Goal: Transaction & Acquisition: Purchase product/service

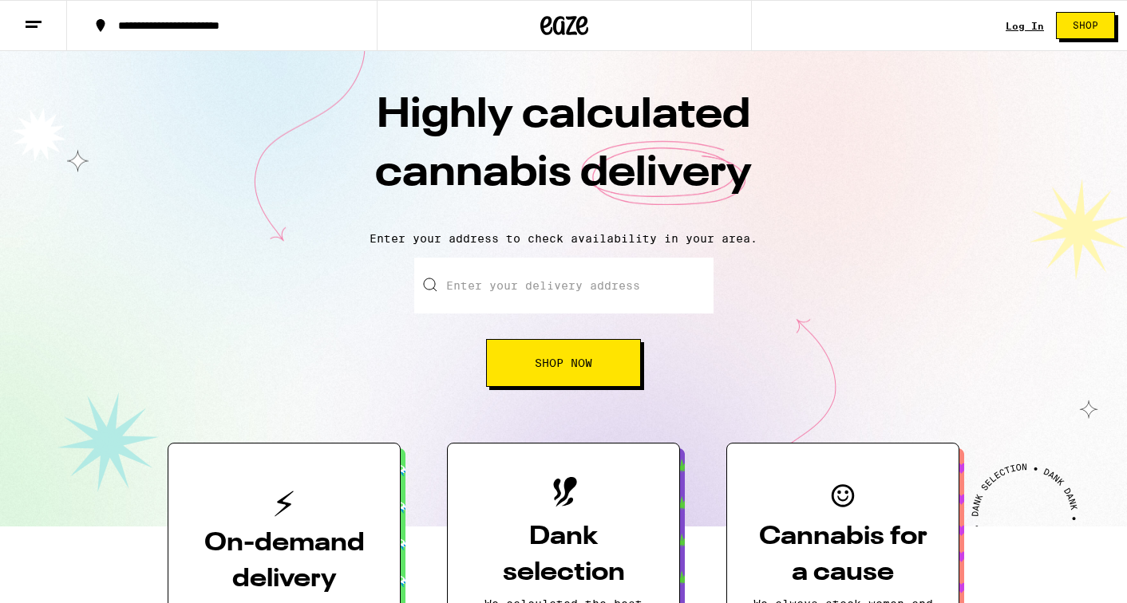
click at [1019, 28] on link "Log In" at bounding box center [1025, 26] width 38 height 10
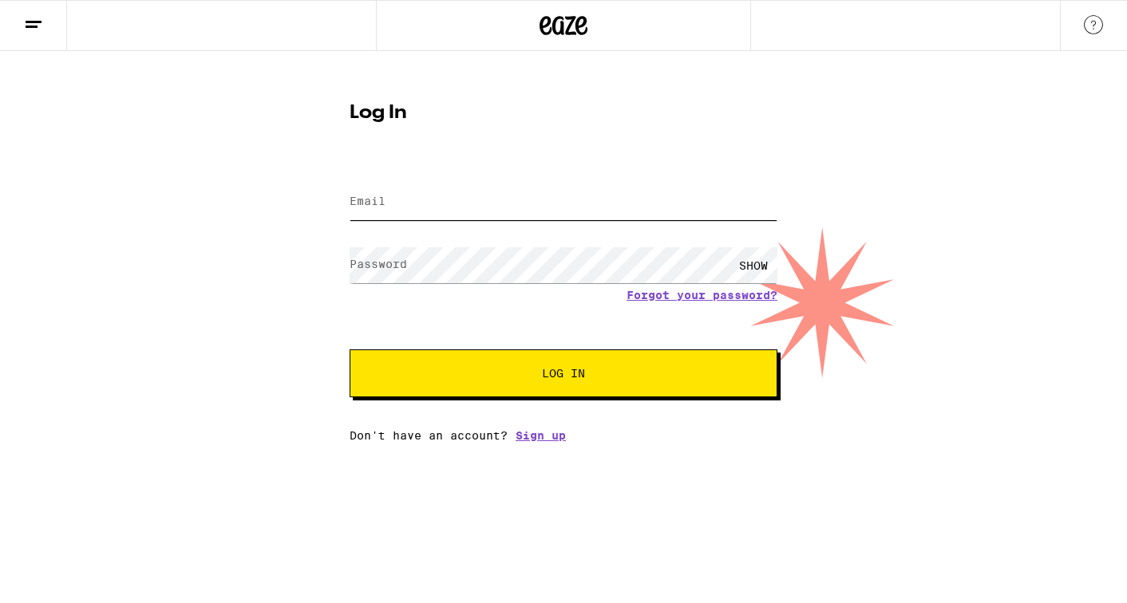
type input "[EMAIL_ADDRESS][DOMAIN_NAME]"
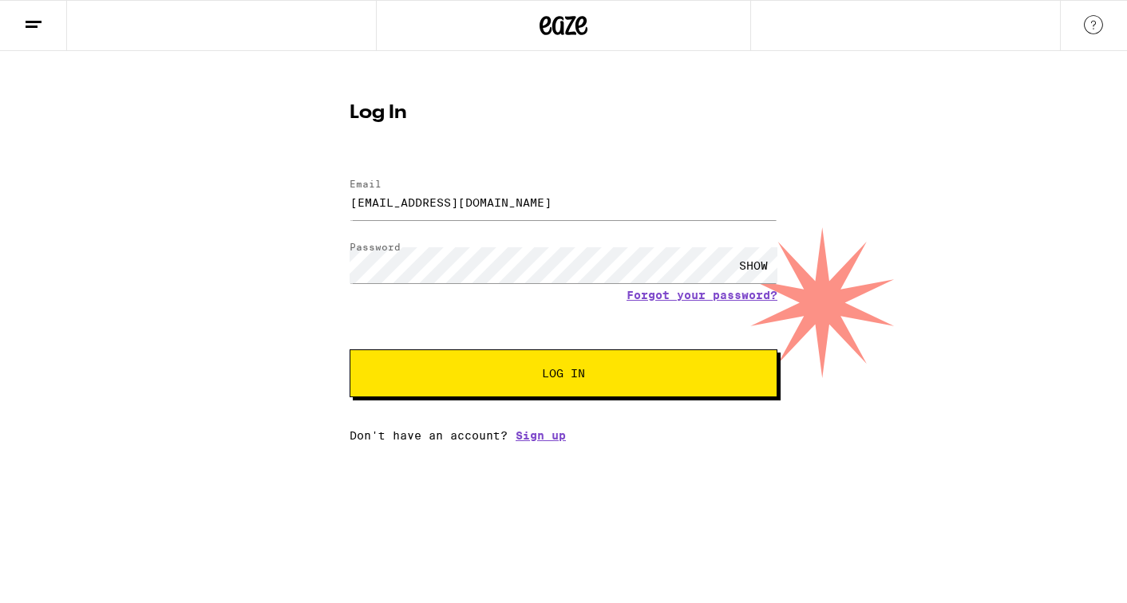
click at [471, 382] on button "Log In" at bounding box center [564, 374] width 428 height 48
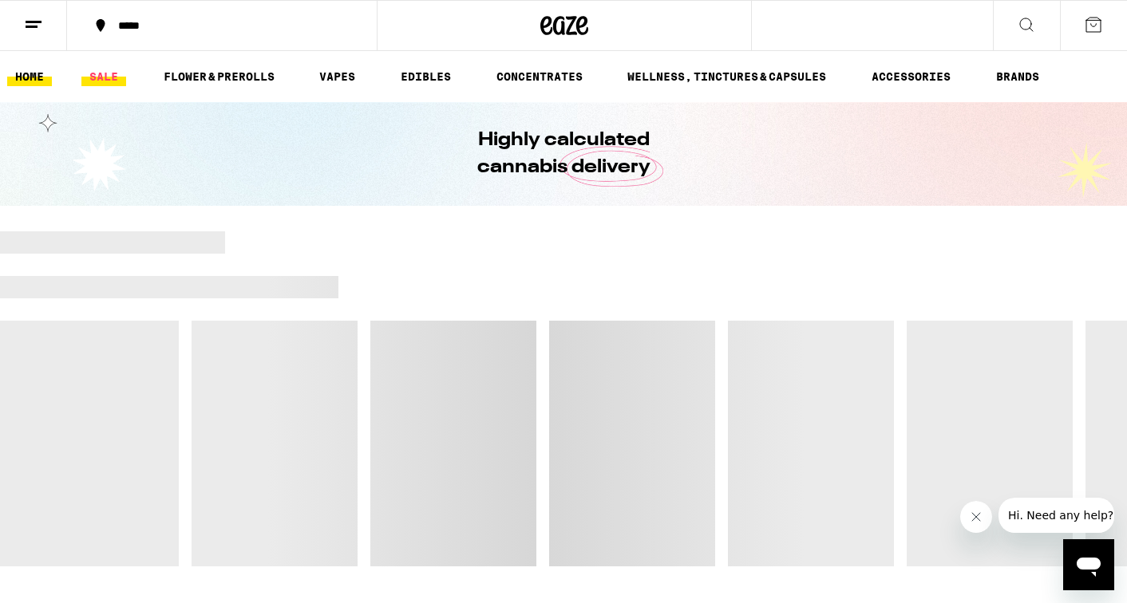
click at [108, 75] on link "SALE" at bounding box center [103, 76] width 45 height 19
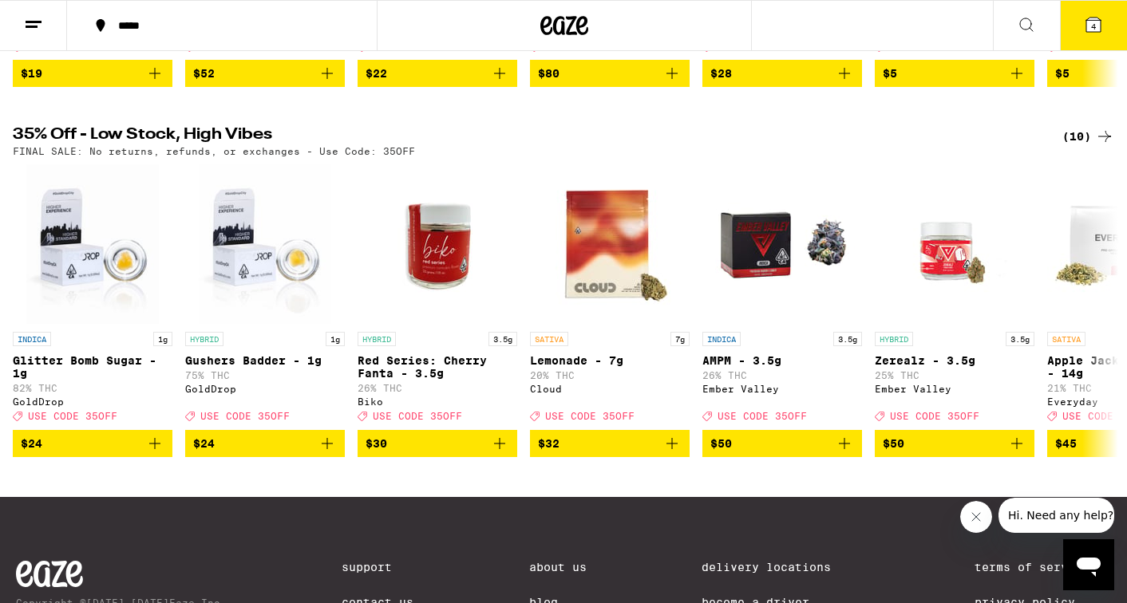
scroll to position [525, 0]
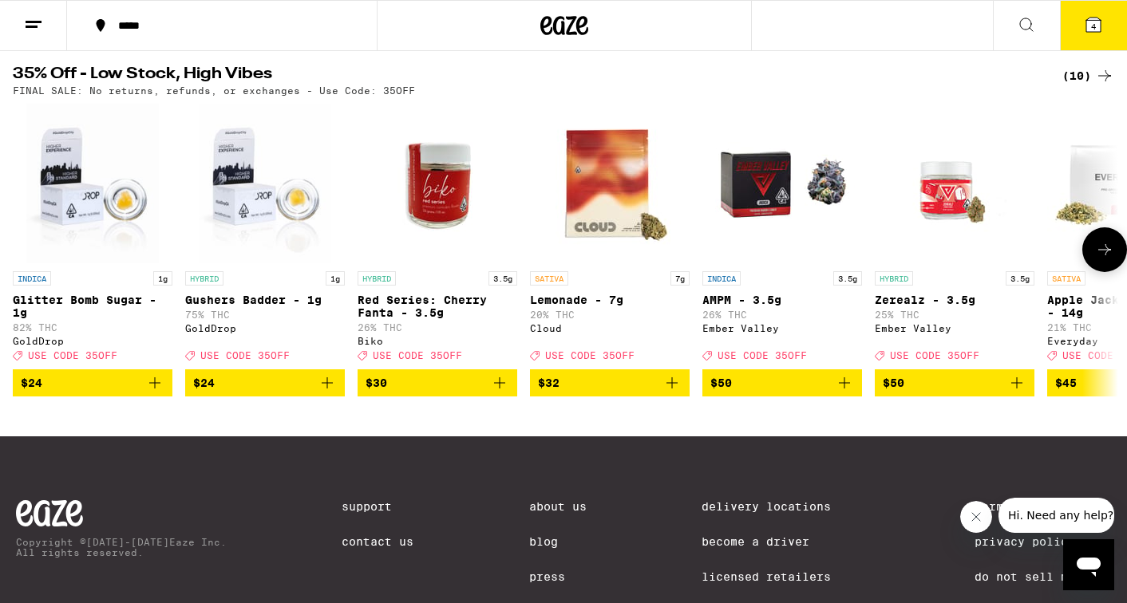
click at [1098, 259] on icon at bounding box center [1104, 249] width 19 height 19
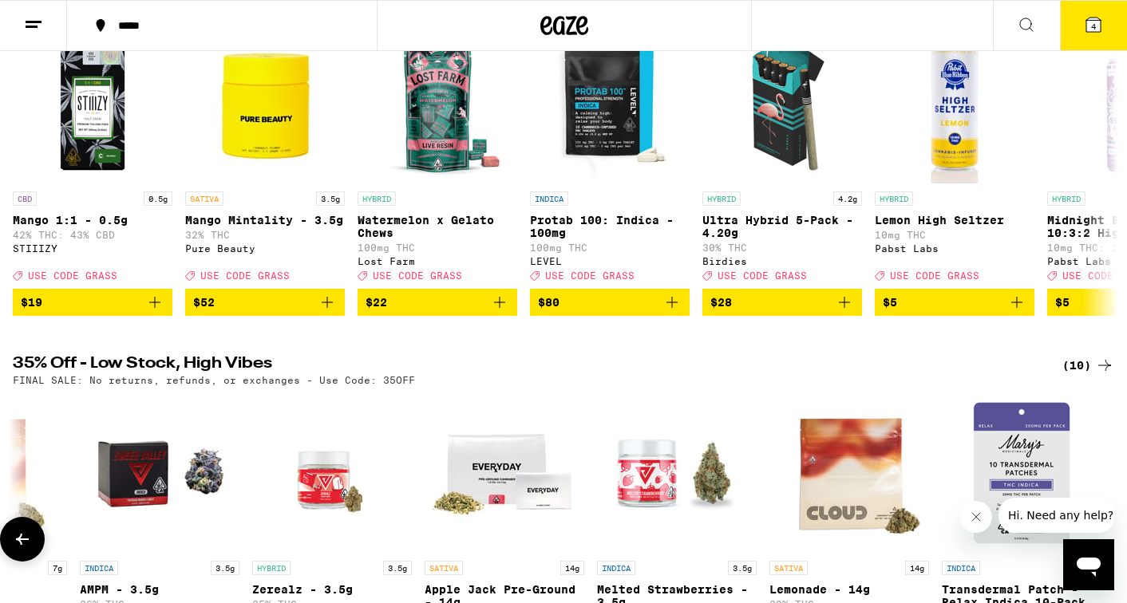
scroll to position [37, 0]
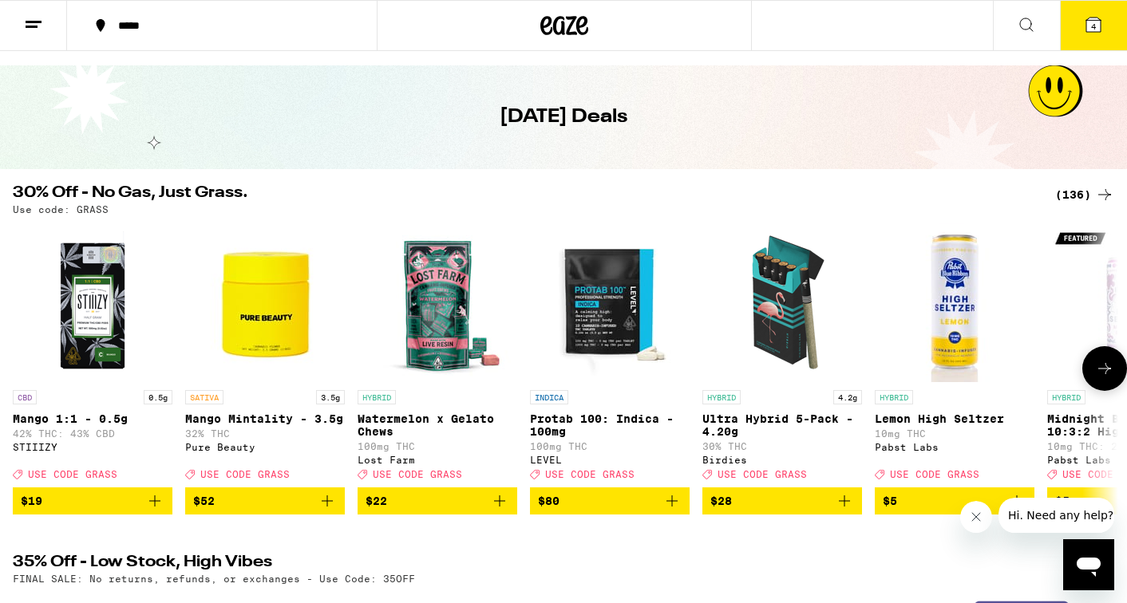
click at [497, 511] on icon "Add to bag" at bounding box center [499, 501] width 19 height 19
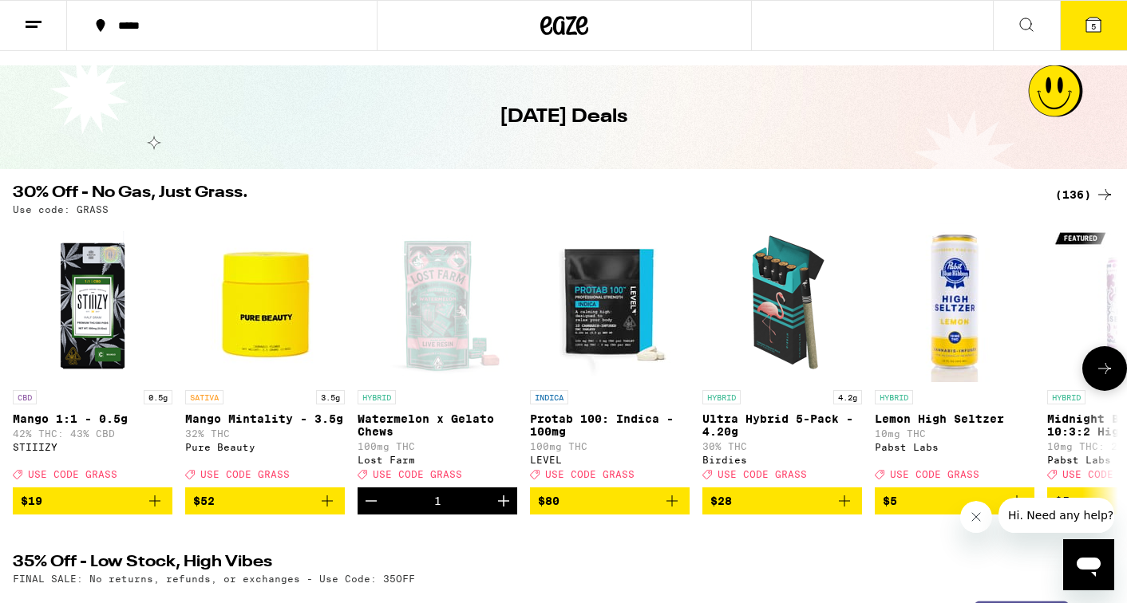
click at [1091, 366] on button at bounding box center [1104, 368] width 45 height 45
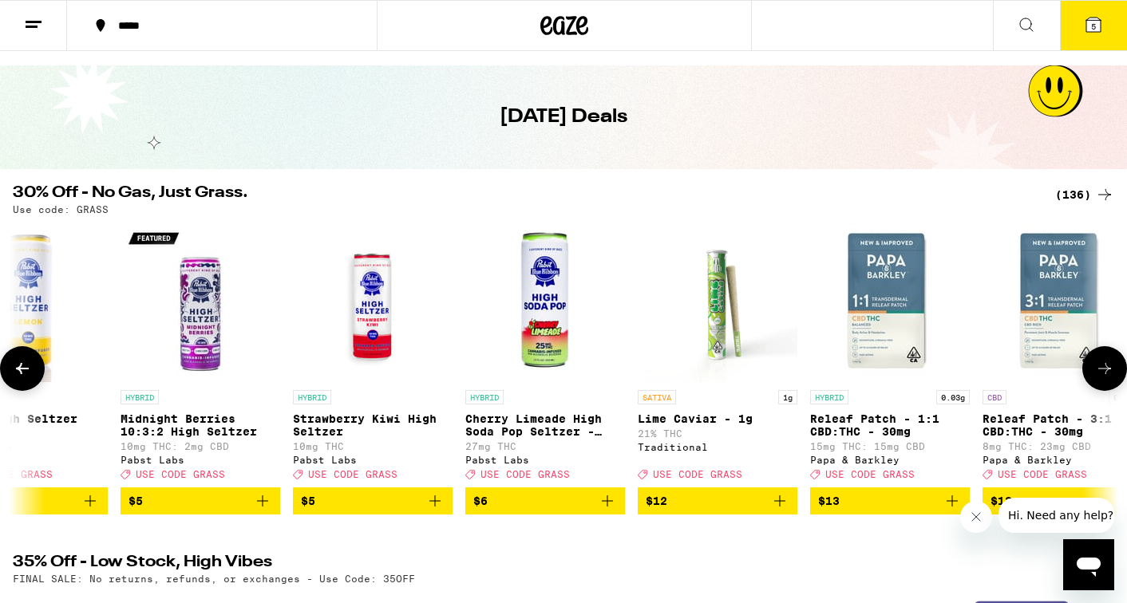
scroll to position [0, 928]
click at [1091, 366] on button at bounding box center [1104, 368] width 45 height 45
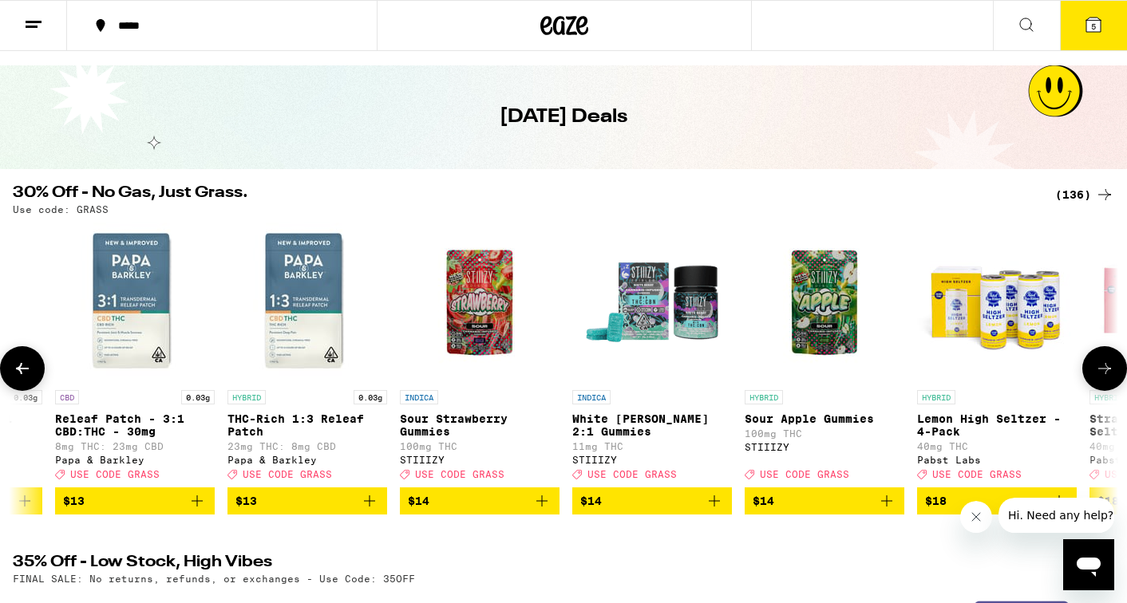
scroll to position [0, 1855]
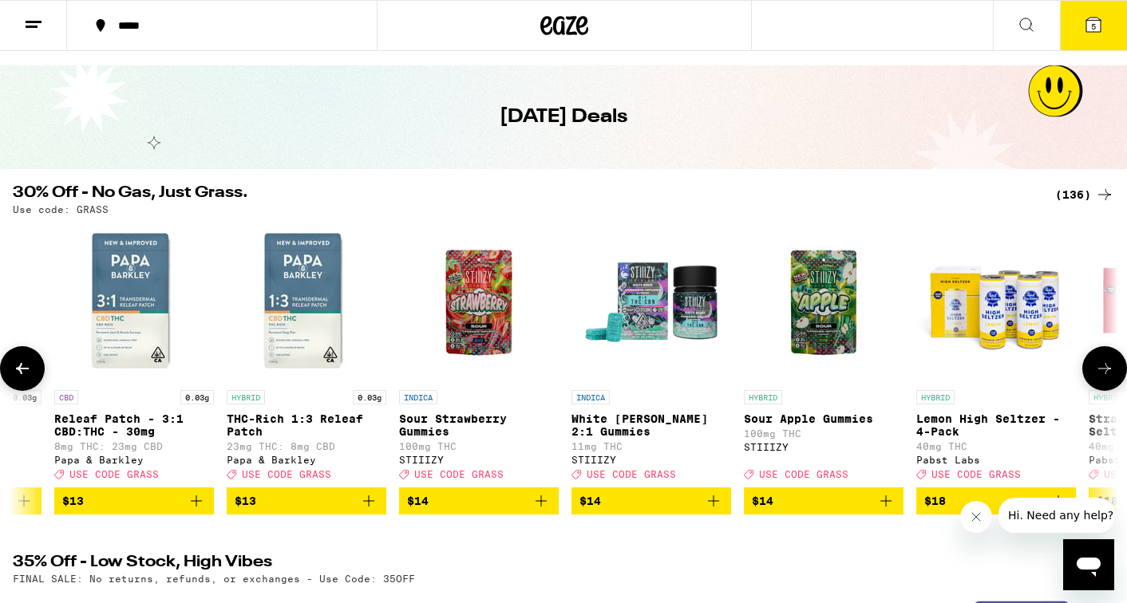
click at [533, 511] on icon "Add to bag" at bounding box center [541, 501] width 19 height 19
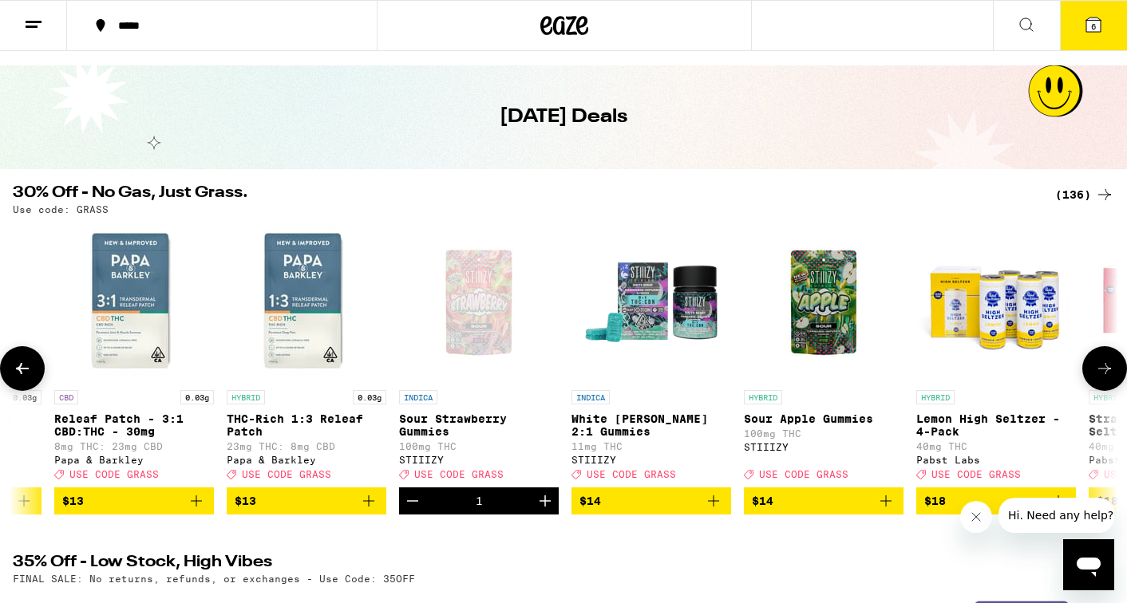
click at [891, 511] on icon "Add to bag" at bounding box center [886, 501] width 19 height 19
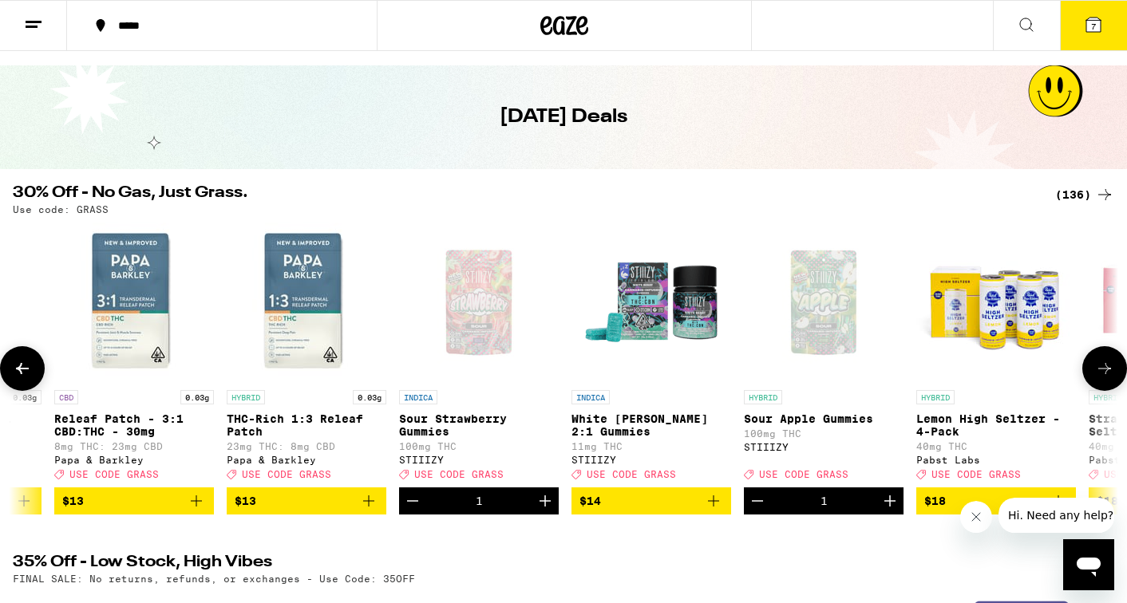
click at [1095, 371] on icon at bounding box center [1104, 368] width 19 height 19
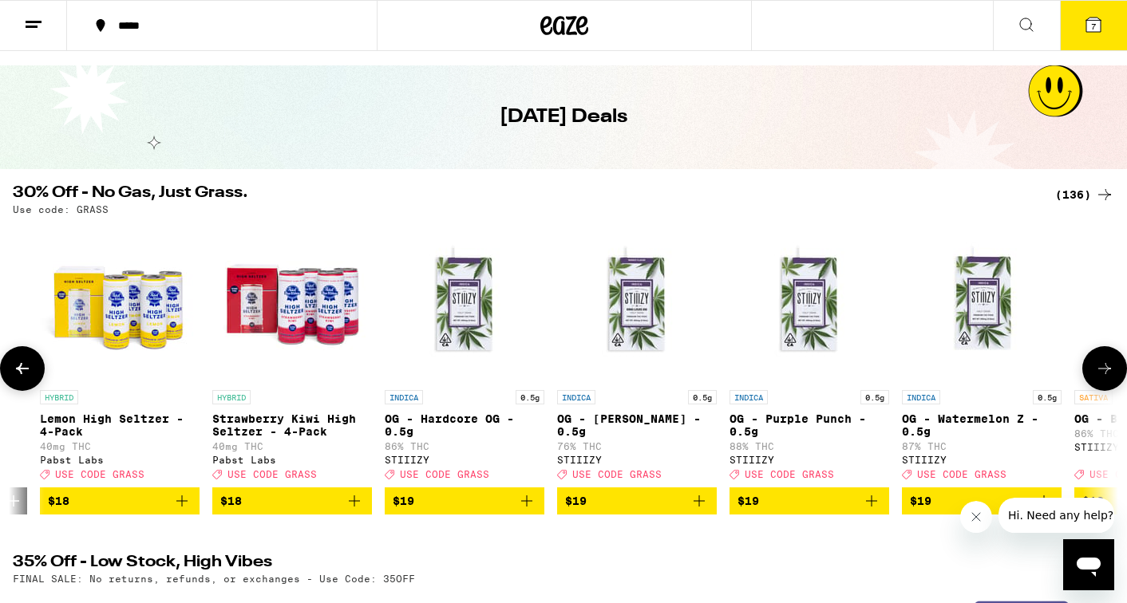
scroll to position [0, 2783]
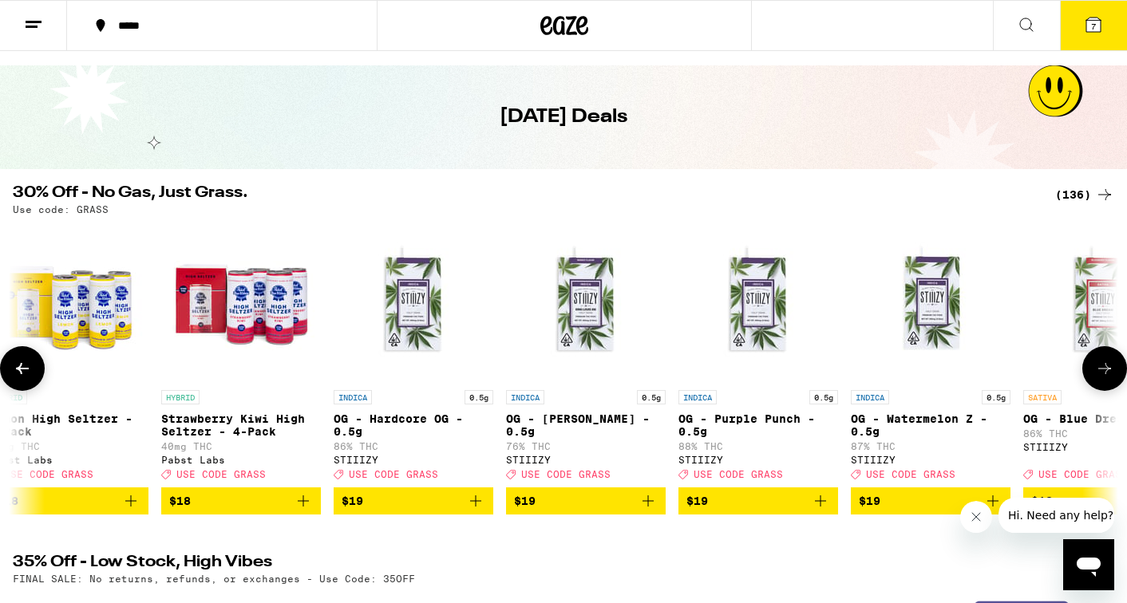
click at [1095, 371] on icon at bounding box center [1104, 368] width 19 height 19
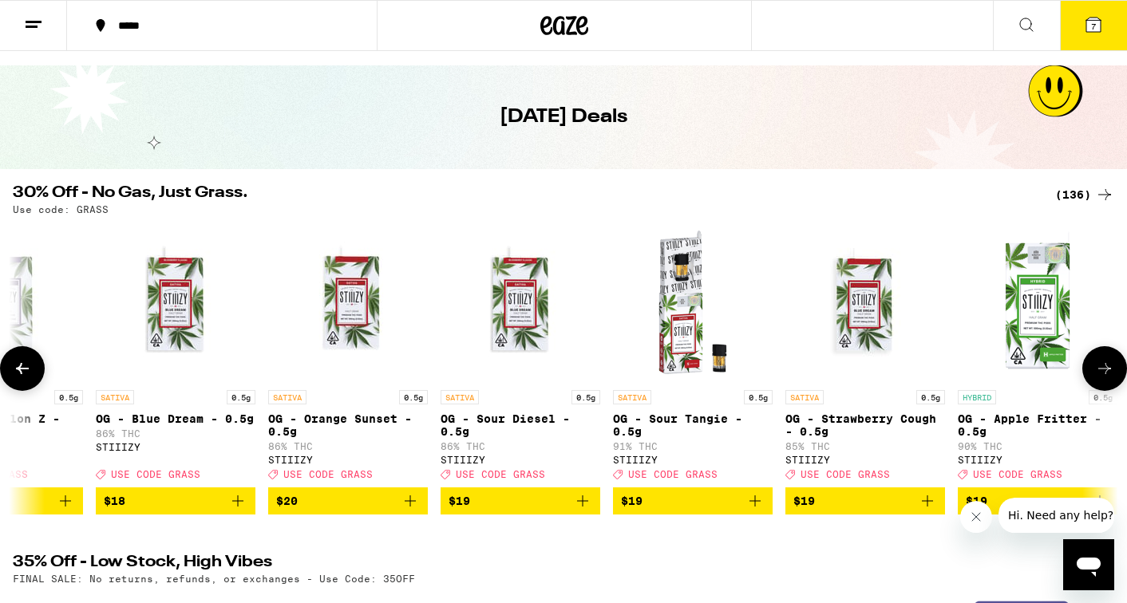
click at [1095, 371] on icon at bounding box center [1104, 368] width 19 height 19
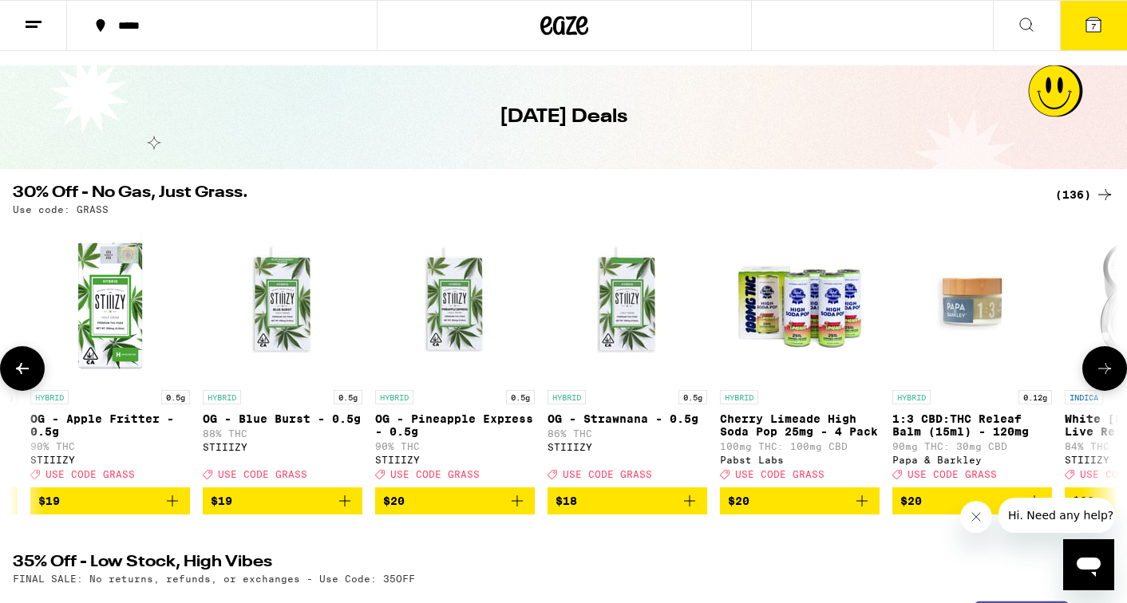
click at [1095, 371] on icon at bounding box center [1104, 368] width 19 height 19
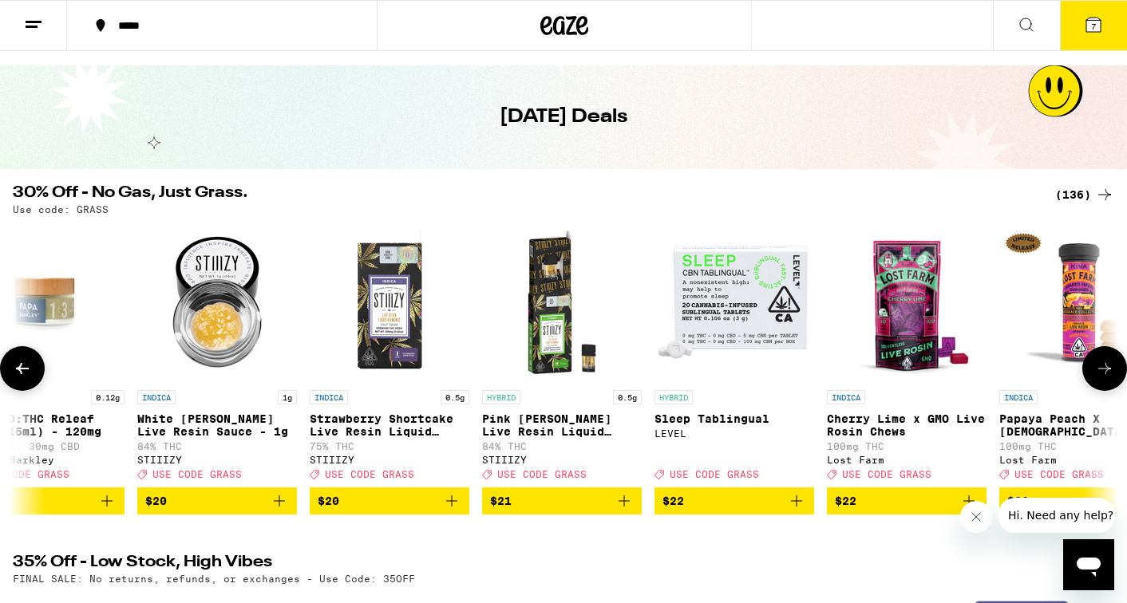
scroll to position [0, 5566]
click at [924, 505] on span "$22" at bounding box center [907, 501] width 144 height 19
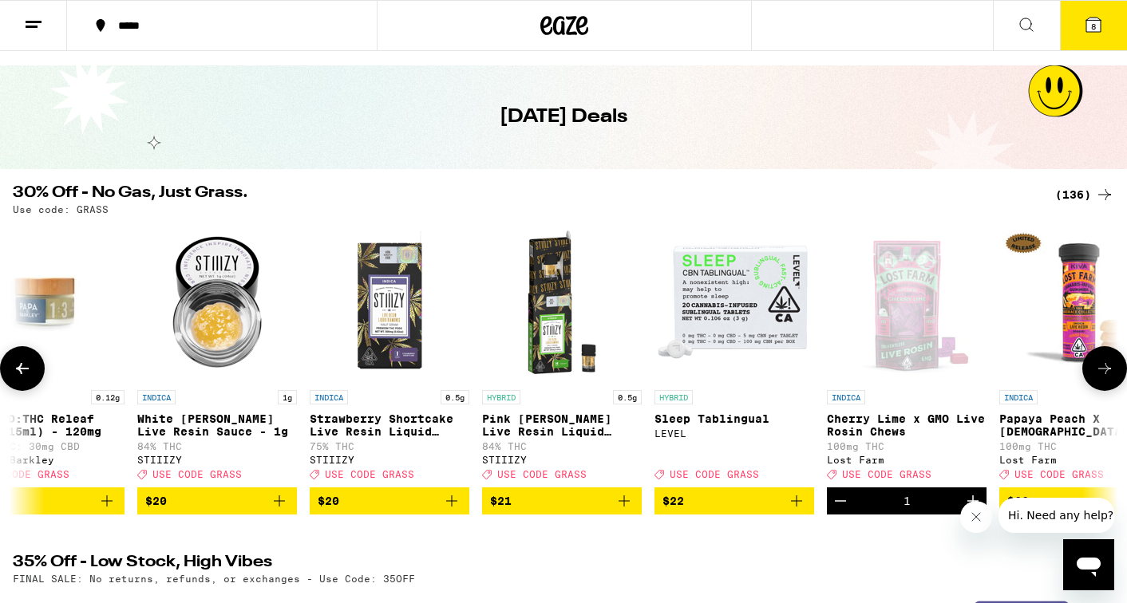
click at [1105, 370] on icon at bounding box center [1104, 368] width 19 height 19
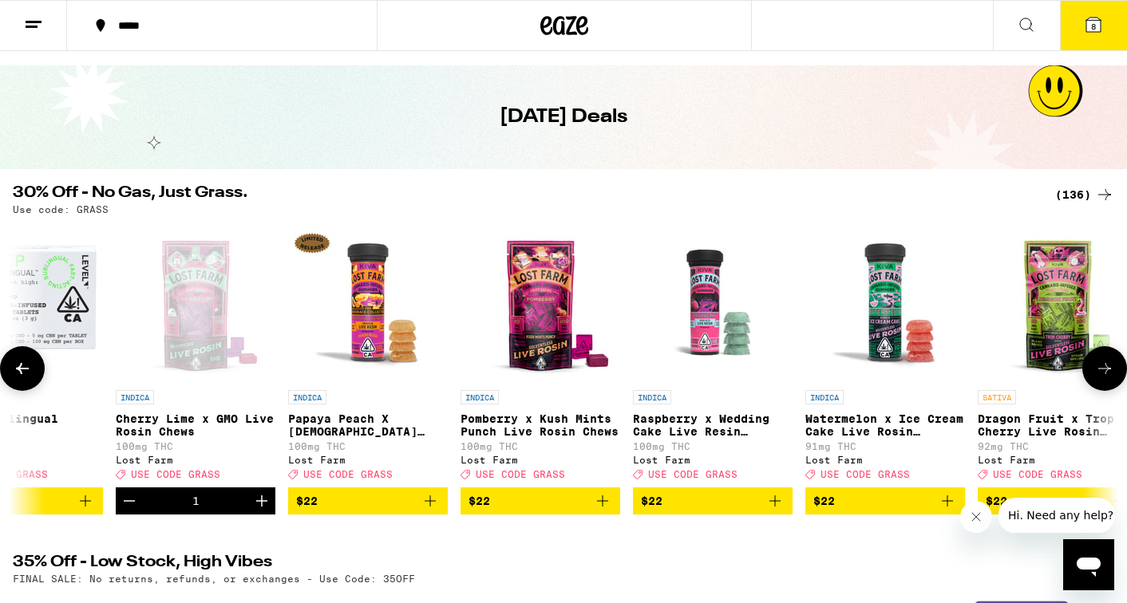
scroll to position [0, 6493]
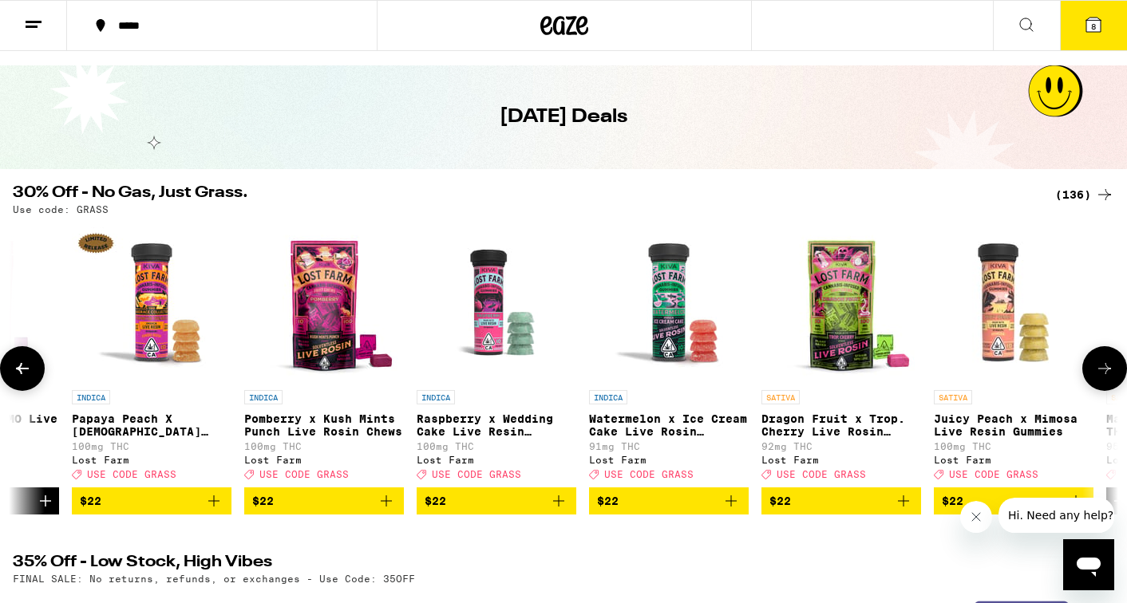
click at [900, 507] on icon "Add to bag" at bounding box center [903, 501] width 11 height 11
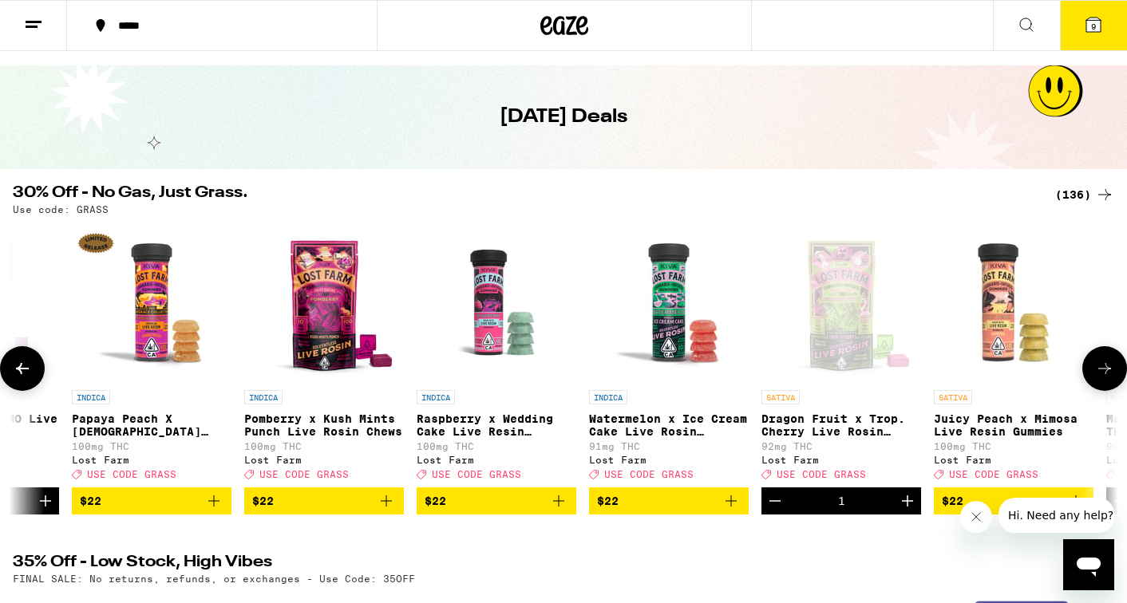
click at [1103, 370] on icon at bounding box center [1104, 368] width 19 height 19
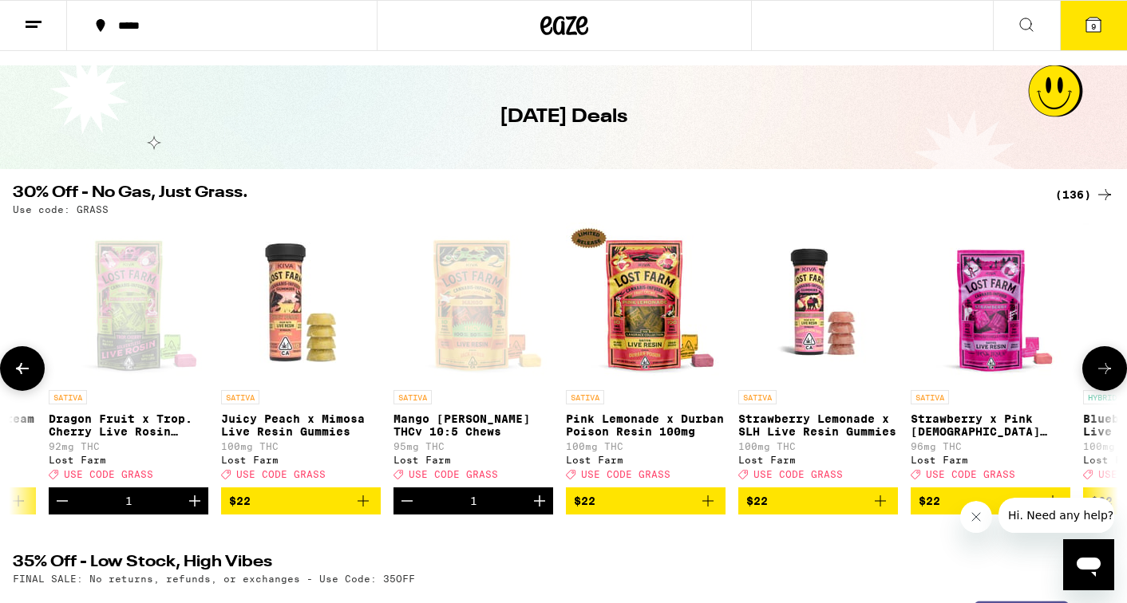
scroll to position [0, 7421]
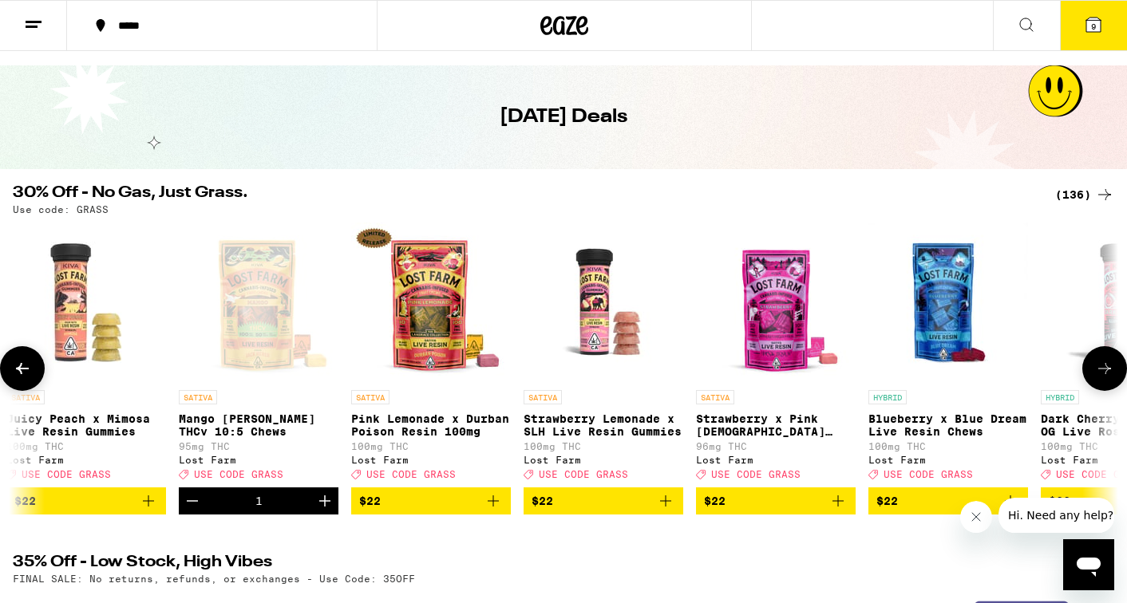
click at [499, 511] on icon "Add to bag" at bounding box center [493, 501] width 19 height 19
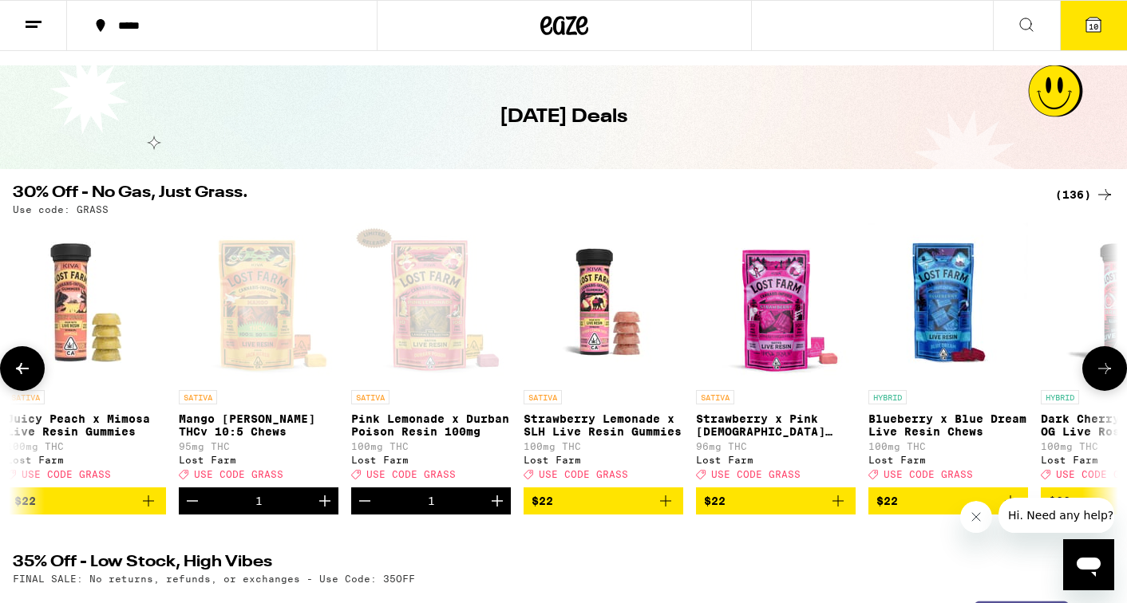
click at [1096, 378] on icon at bounding box center [1104, 368] width 19 height 19
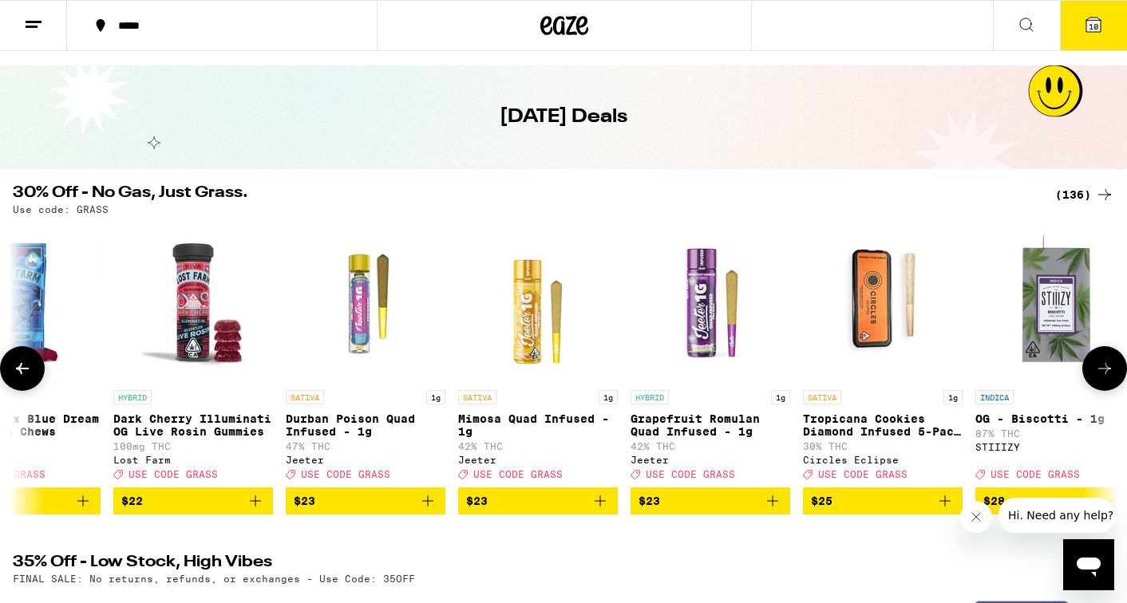
click at [1096, 378] on icon at bounding box center [1104, 368] width 19 height 19
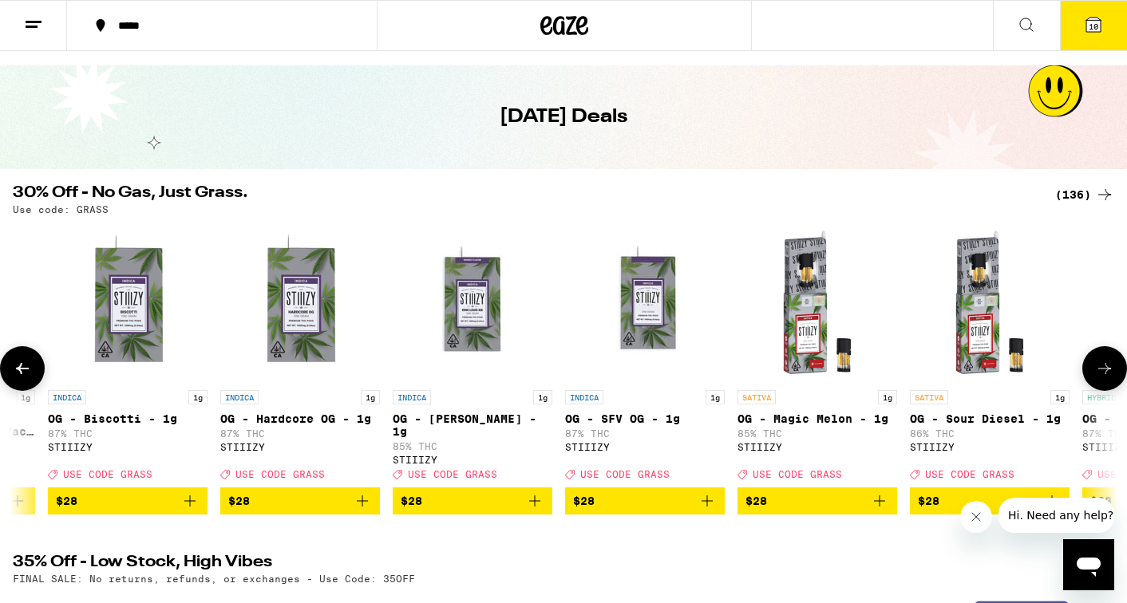
click at [1096, 378] on icon at bounding box center [1104, 368] width 19 height 19
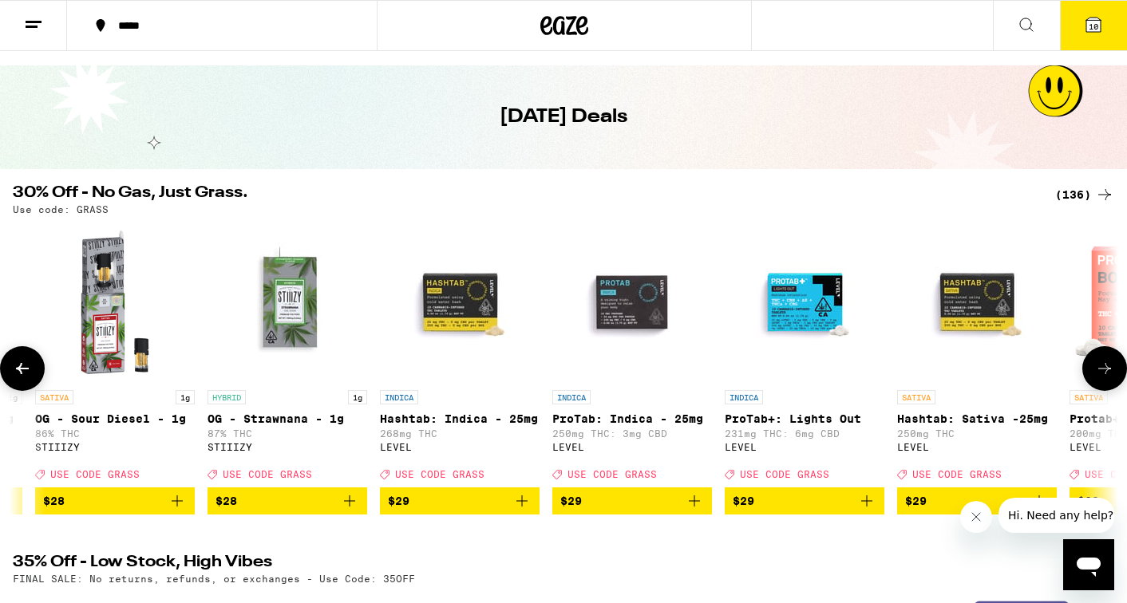
scroll to position [0, 10204]
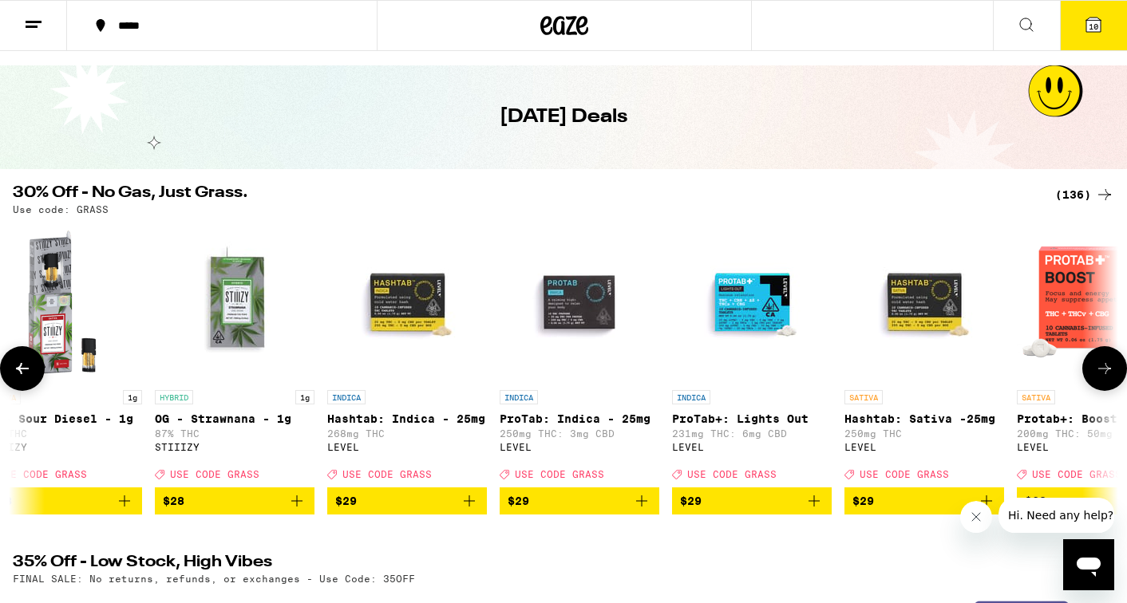
click at [1096, 378] on icon at bounding box center [1104, 368] width 19 height 19
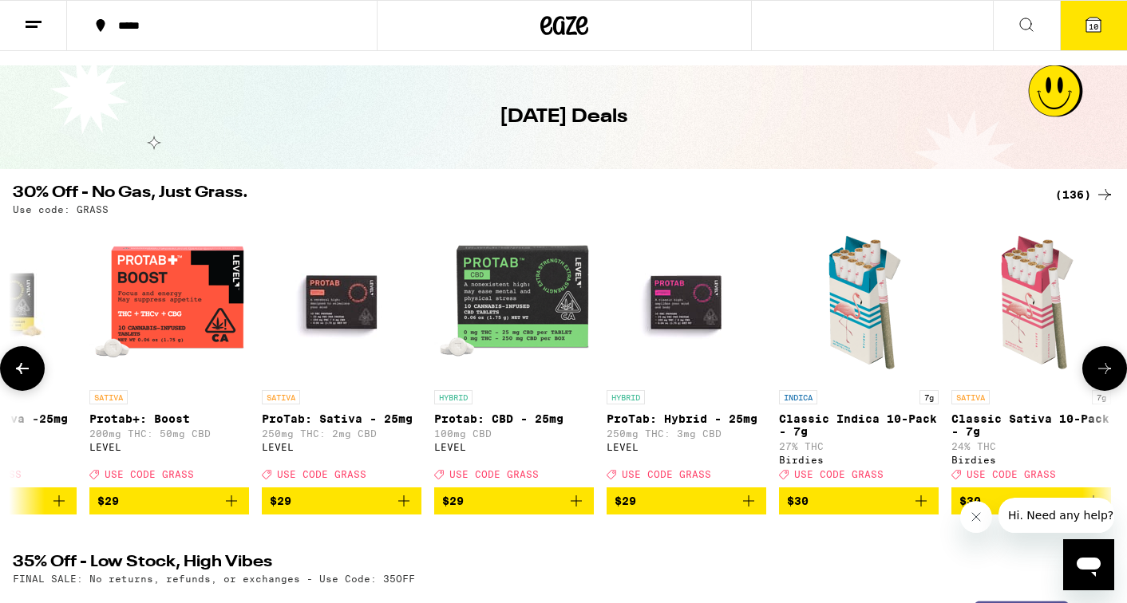
click at [1096, 377] on icon at bounding box center [1104, 368] width 19 height 19
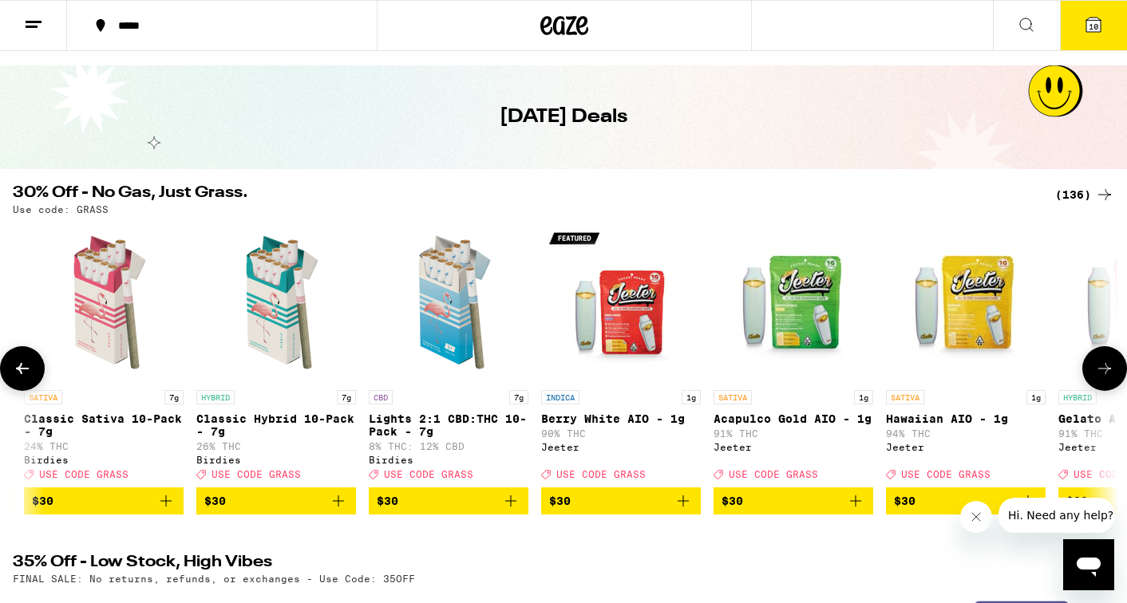
click at [1096, 377] on icon at bounding box center [1104, 368] width 19 height 19
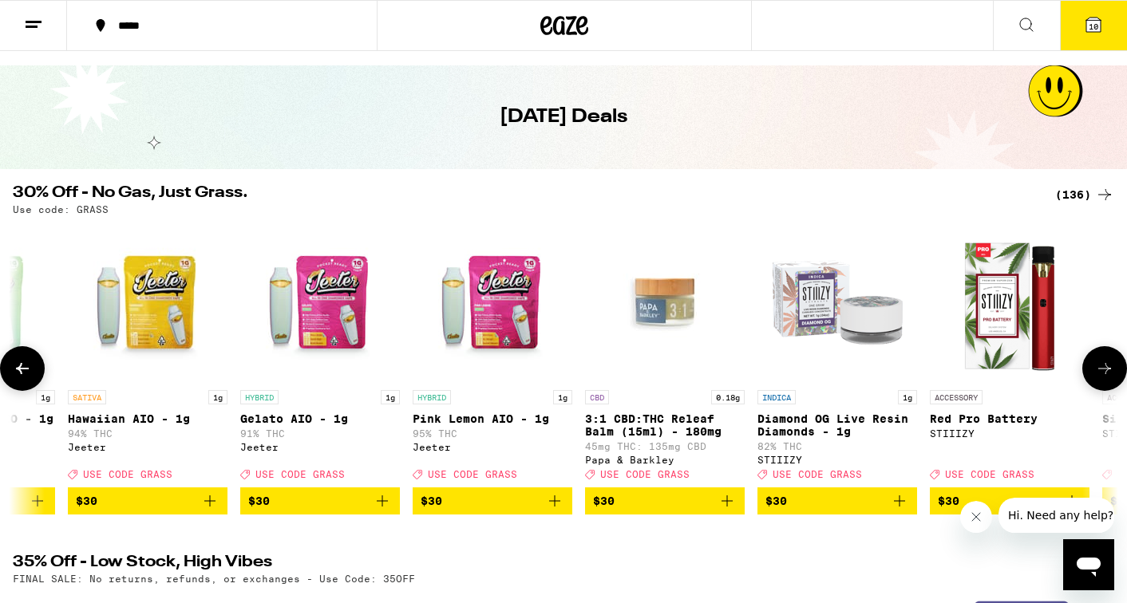
scroll to position [0, 12986]
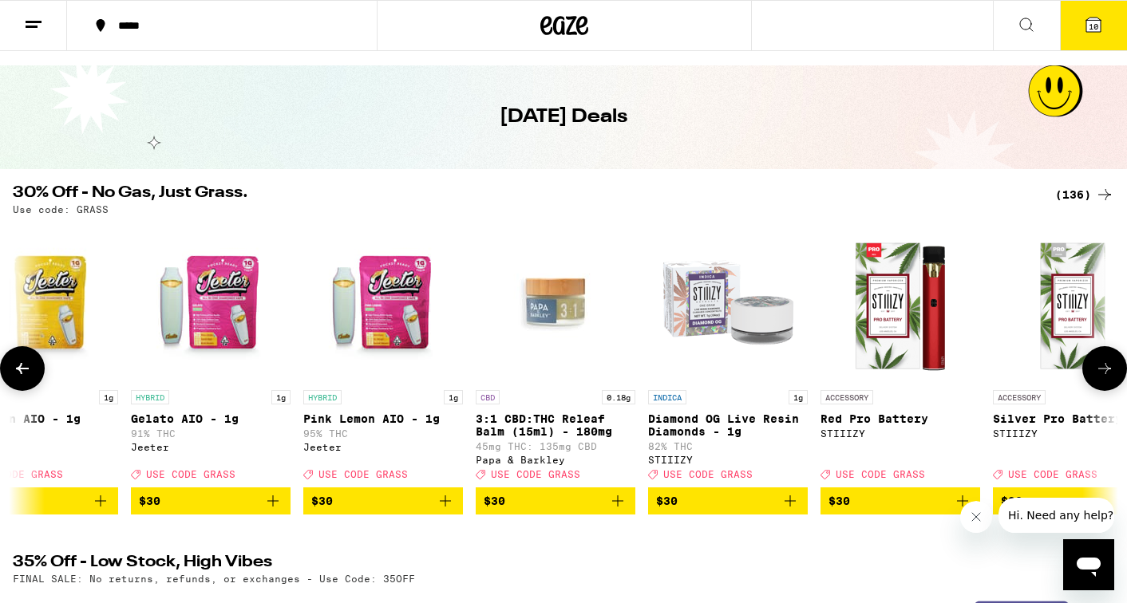
click at [1096, 377] on icon at bounding box center [1104, 368] width 19 height 19
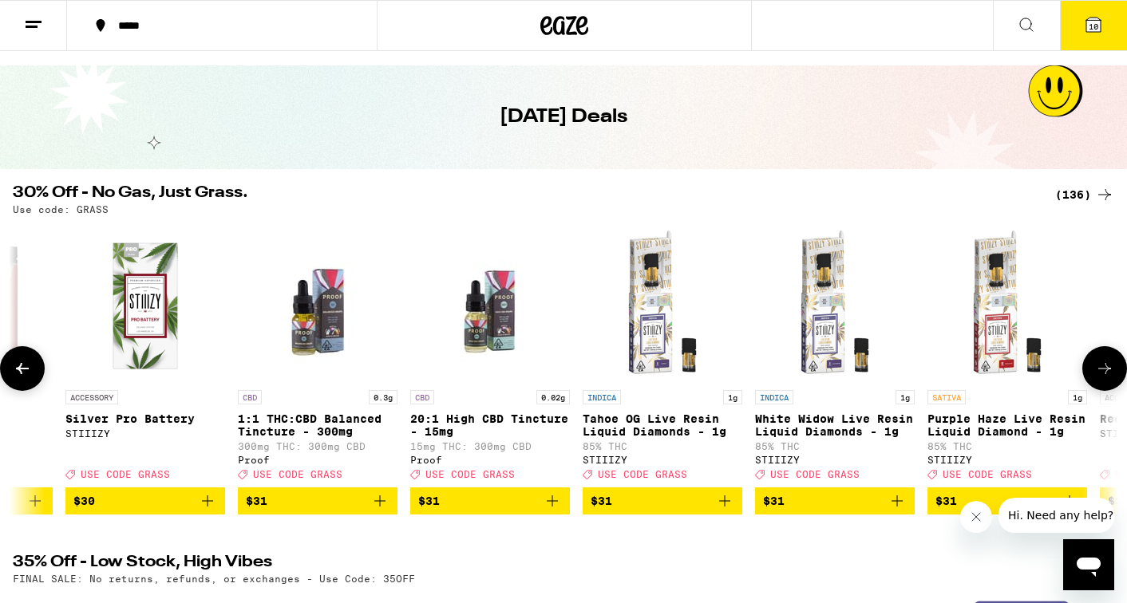
click at [1096, 377] on icon at bounding box center [1104, 368] width 19 height 19
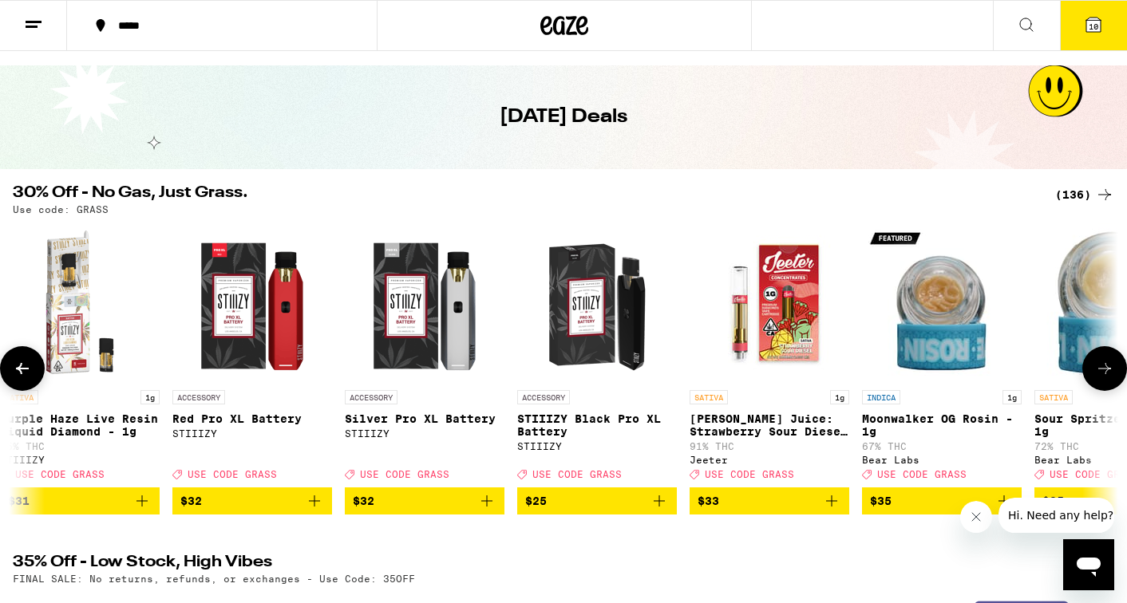
click at [1096, 376] on icon at bounding box center [1104, 368] width 19 height 19
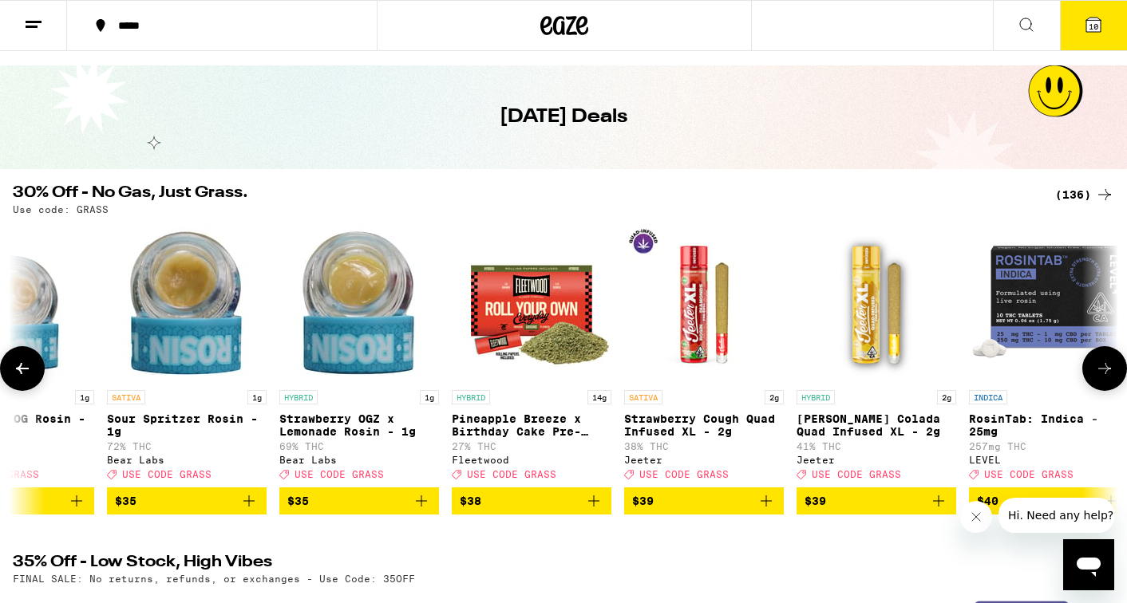
click at [1096, 376] on icon at bounding box center [1104, 368] width 19 height 19
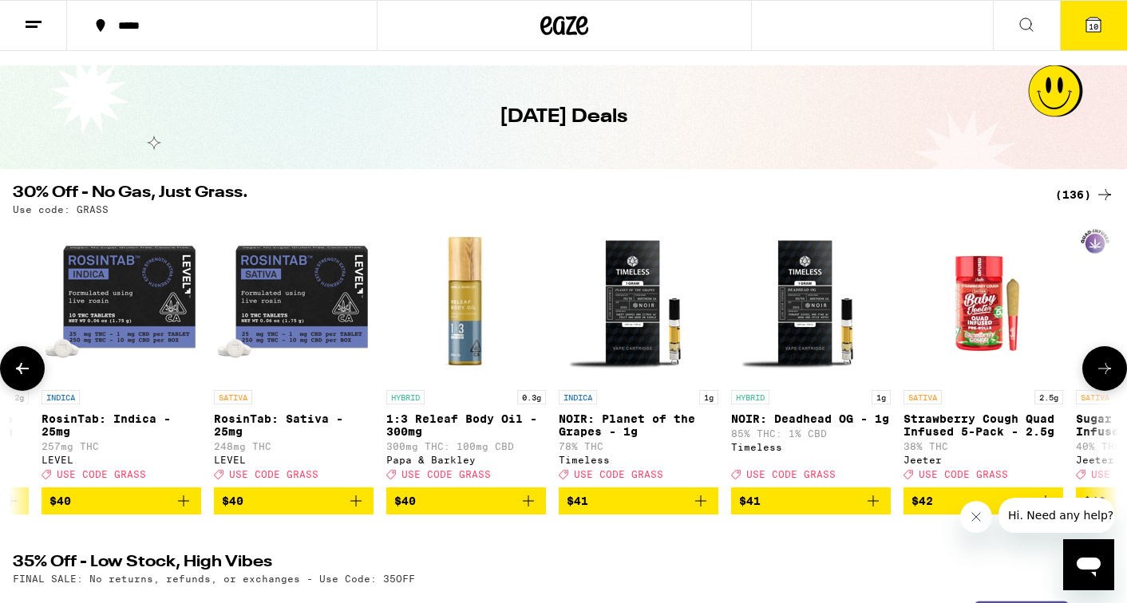
click at [1096, 376] on icon at bounding box center [1104, 368] width 19 height 19
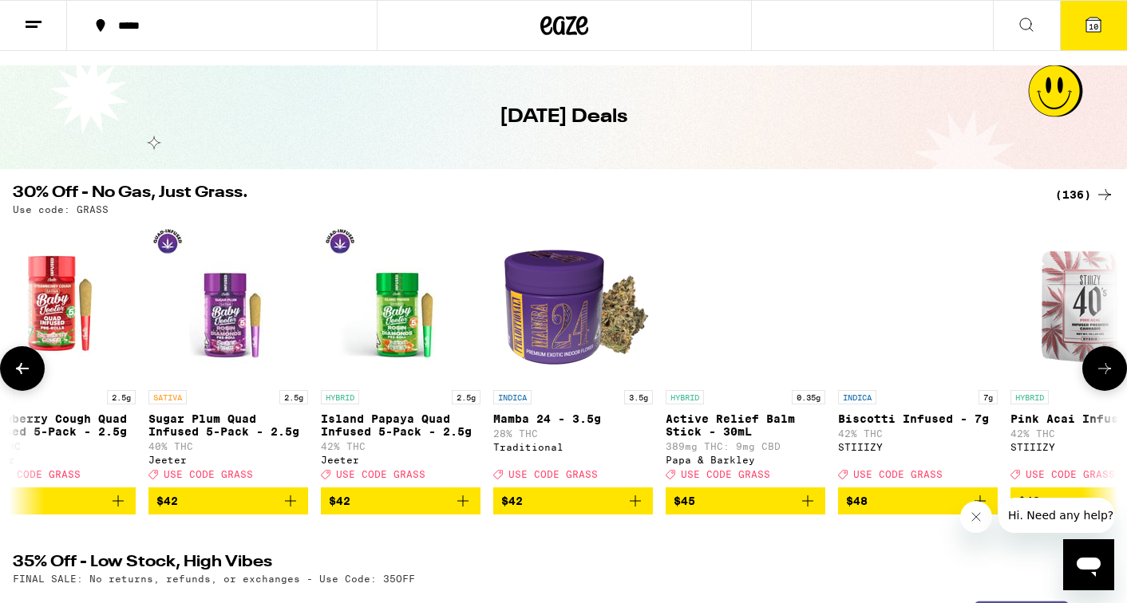
click at [1096, 376] on icon at bounding box center [1104, 368] width 19 height 19
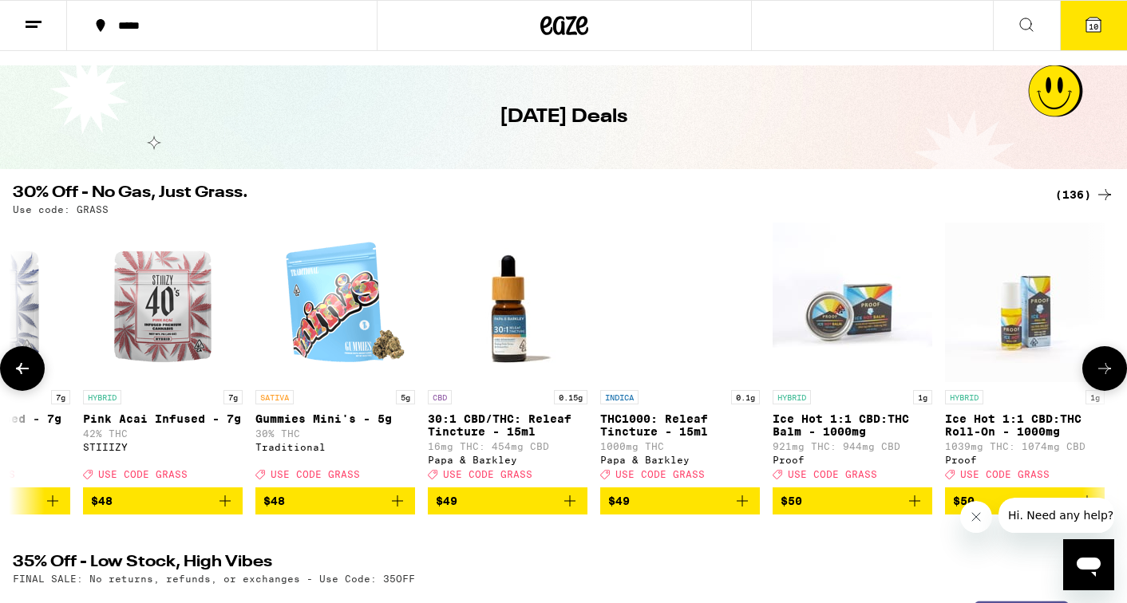
click at [1096, 376] on icon at bounding box center [1104, 368] width 19 height 19
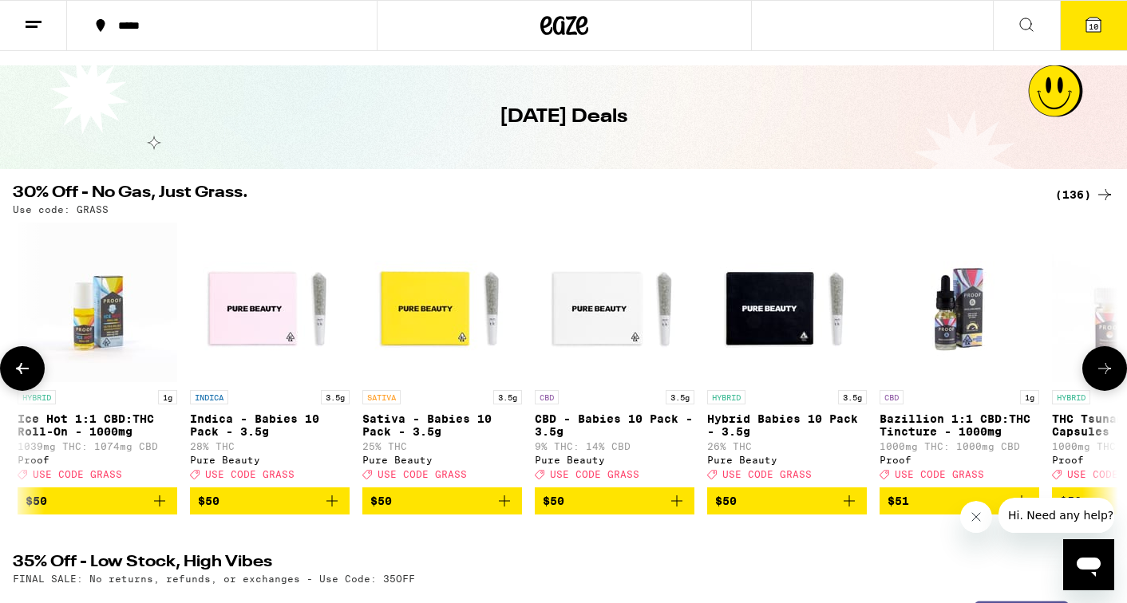
click at [1096, 376] on icon at bounding box center [1104, 368] width 19 height 19
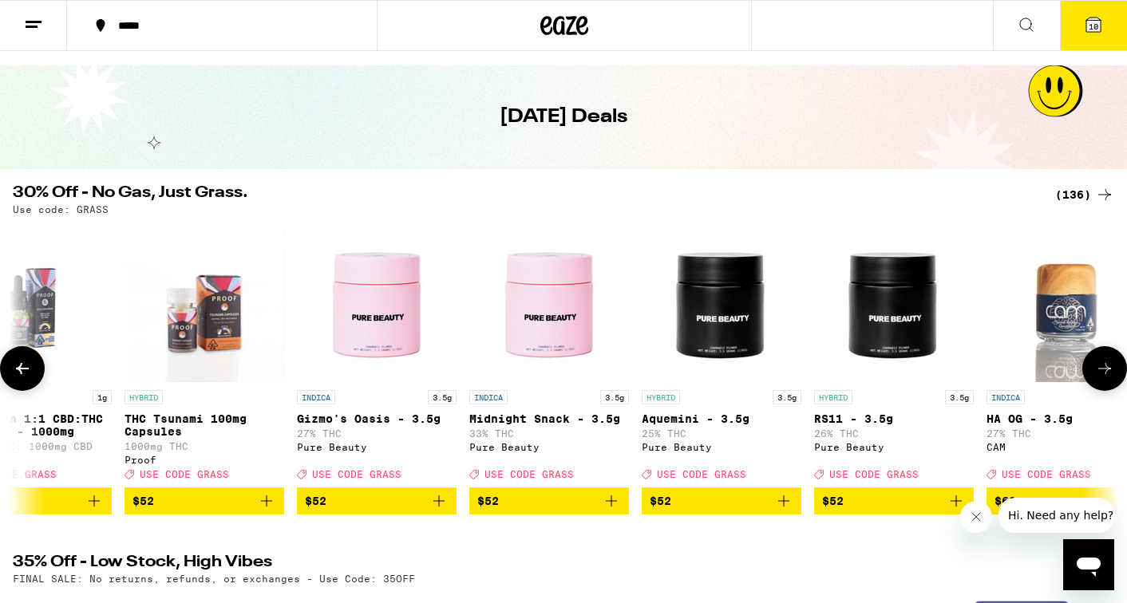
click at [1096, 375] on icon at bounding box center [1104, 368] width 19 height 19
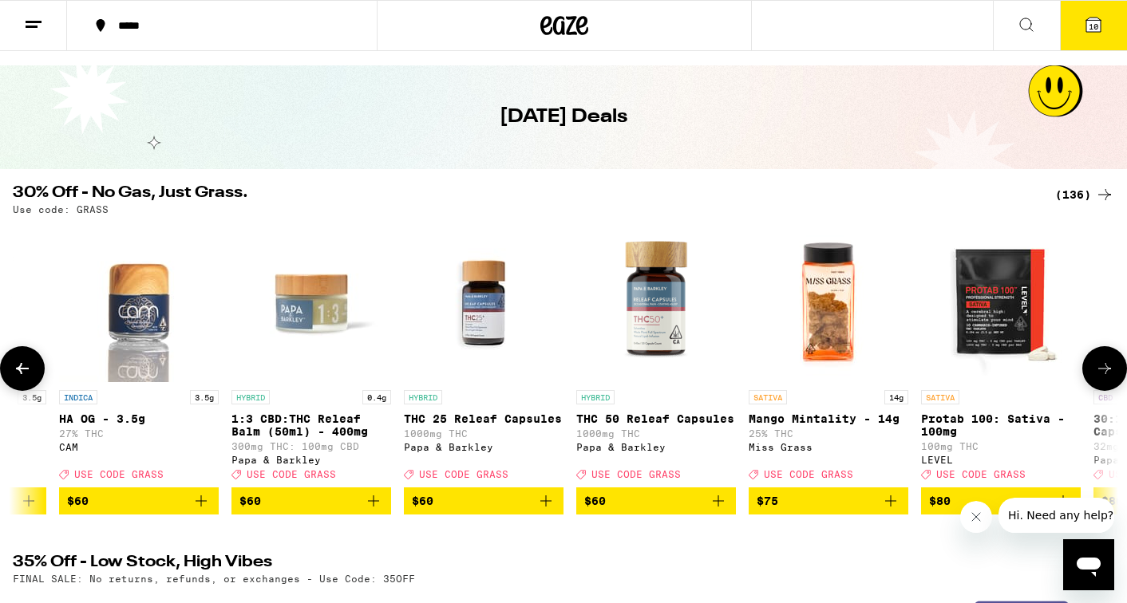
click at [1096, 375] on icon at bounding box center [1104, 368] width 19 height 19
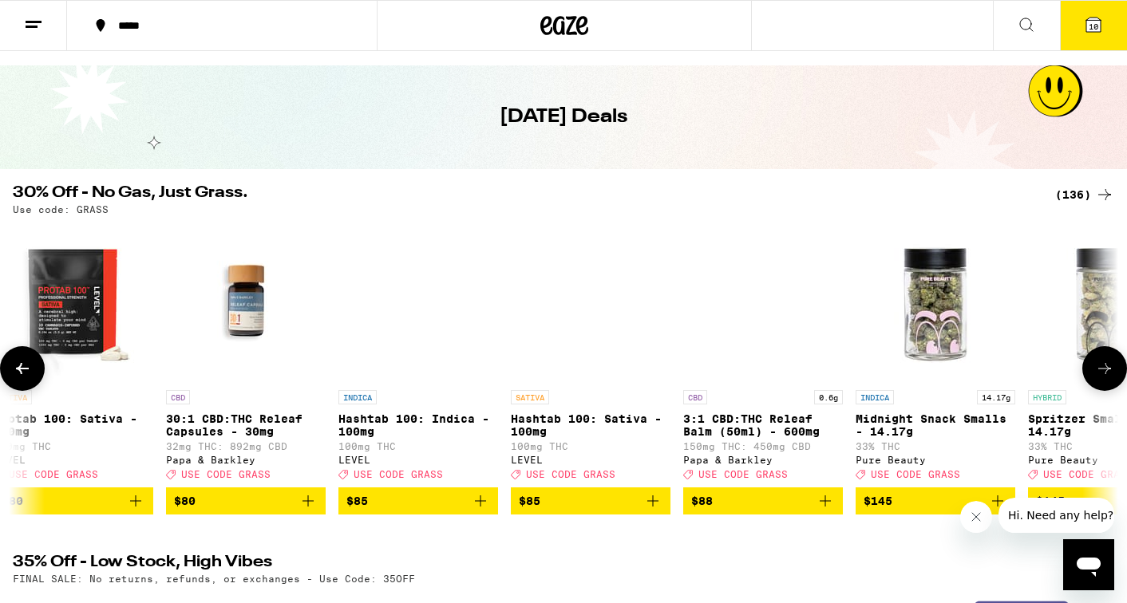
click at [1096, 375] on icon at bounding box center [1104, 368] width 19 height 19
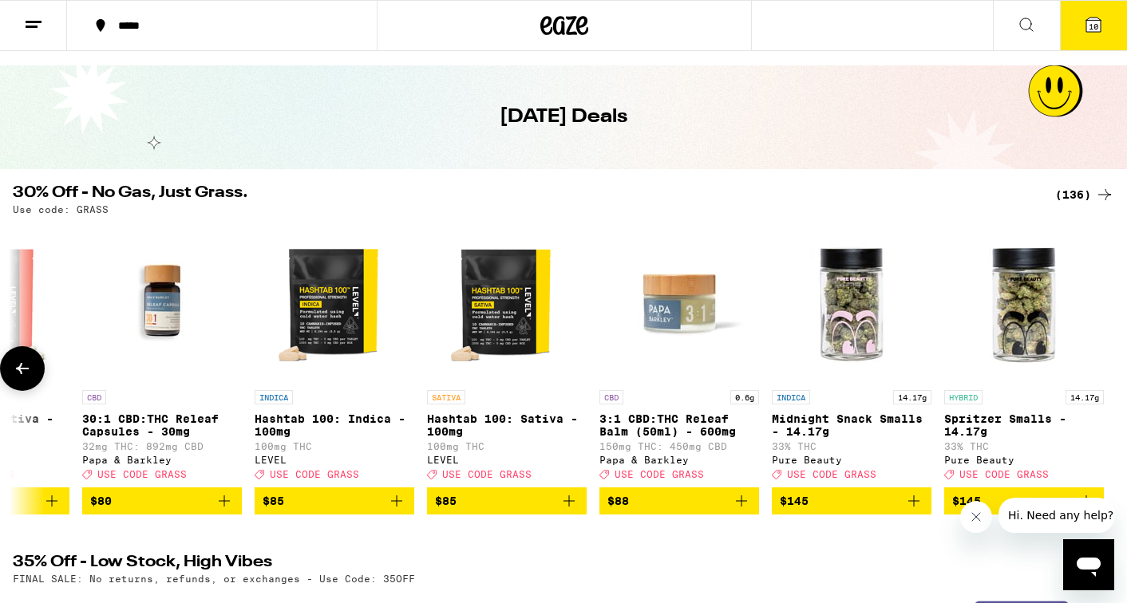
scroll to position [0, 22349]
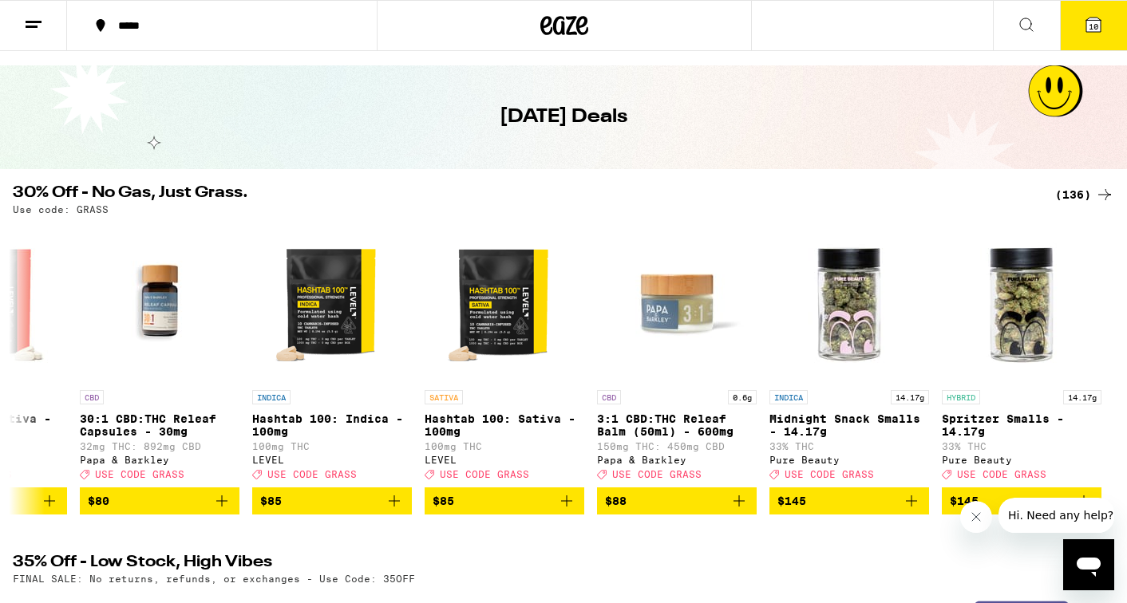
click at [1089, 31] on icon at bounding box center [1093, 25] width 14 height 14
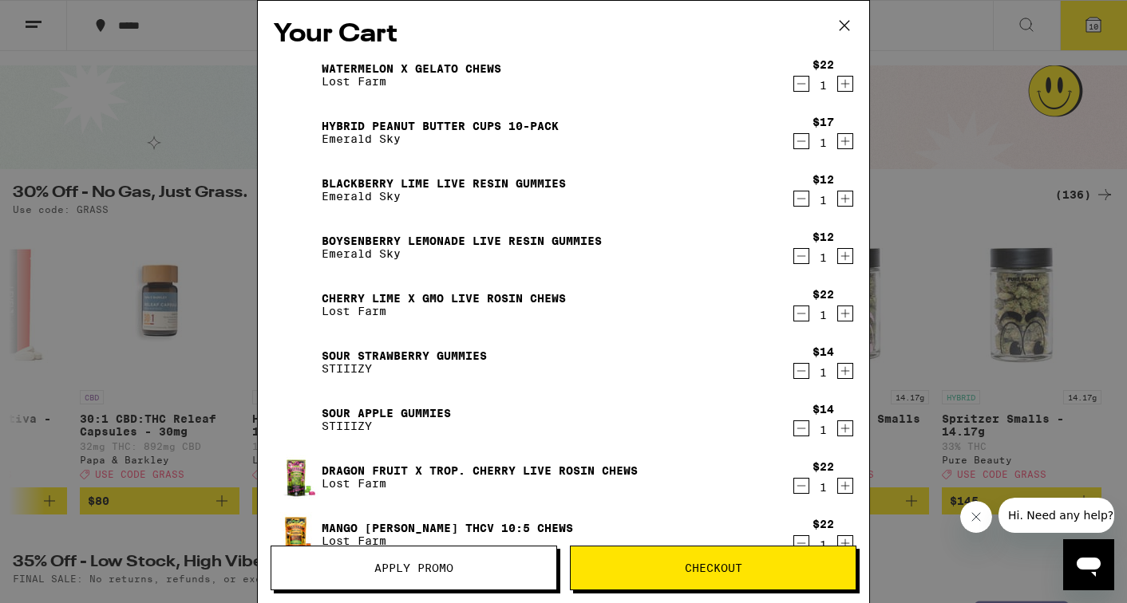
click at [801, 147] on icon "Decrement" at bounding box center [801, 141] width 14 height 19
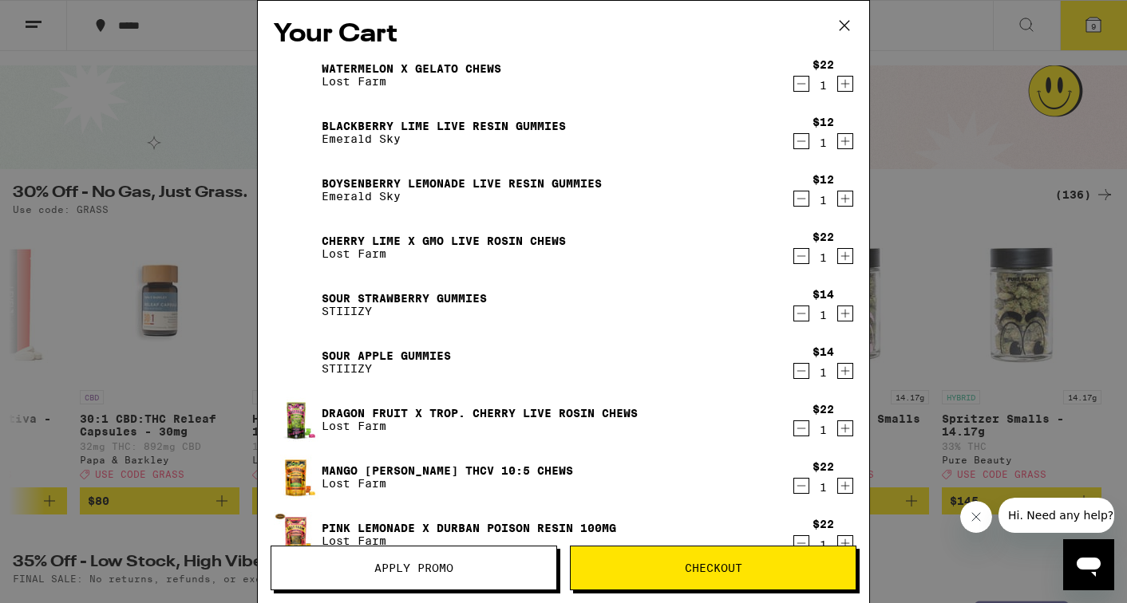
click at [570, 180] on link "Boysenberry Lemonade Live Resin Gummies" at bounding box center [462, 183] width 280 height 13
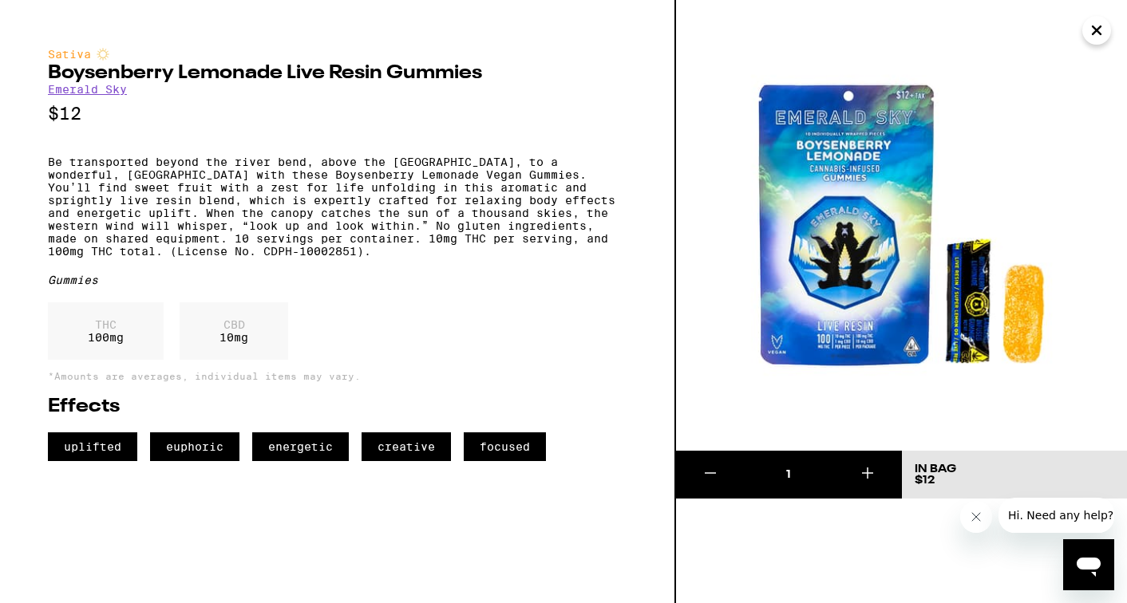
click at [1099, 35] on icon "Close" at bounding box center [1096, 30] width 19 height 24
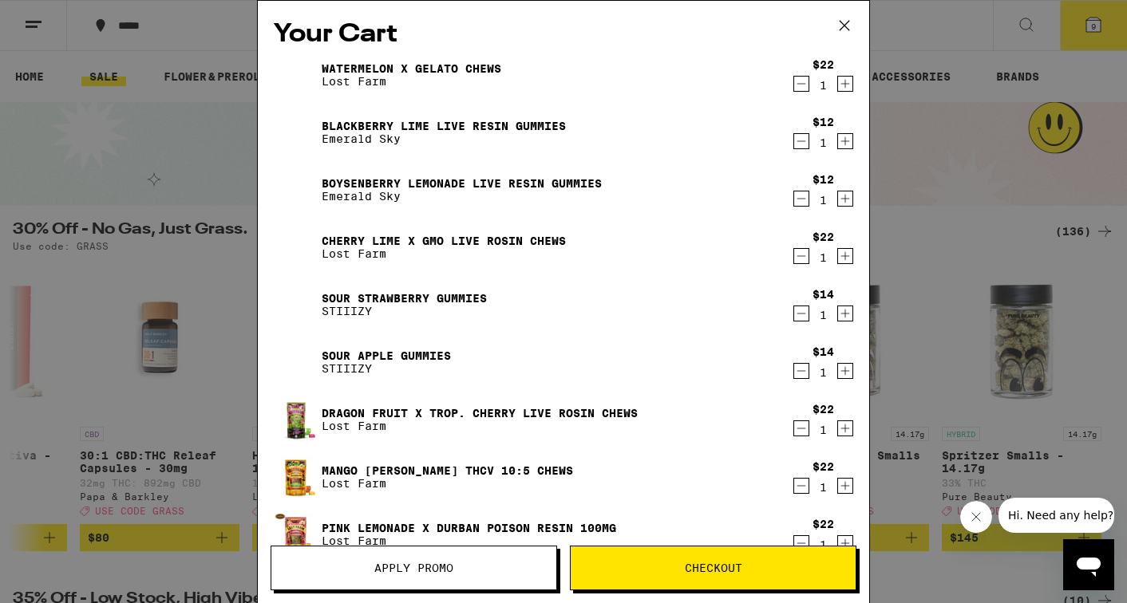
click at [493, 125] on link "Blackberry Lime Live Resin Gummies" at bounding box center [444, 126] width 244 height 13
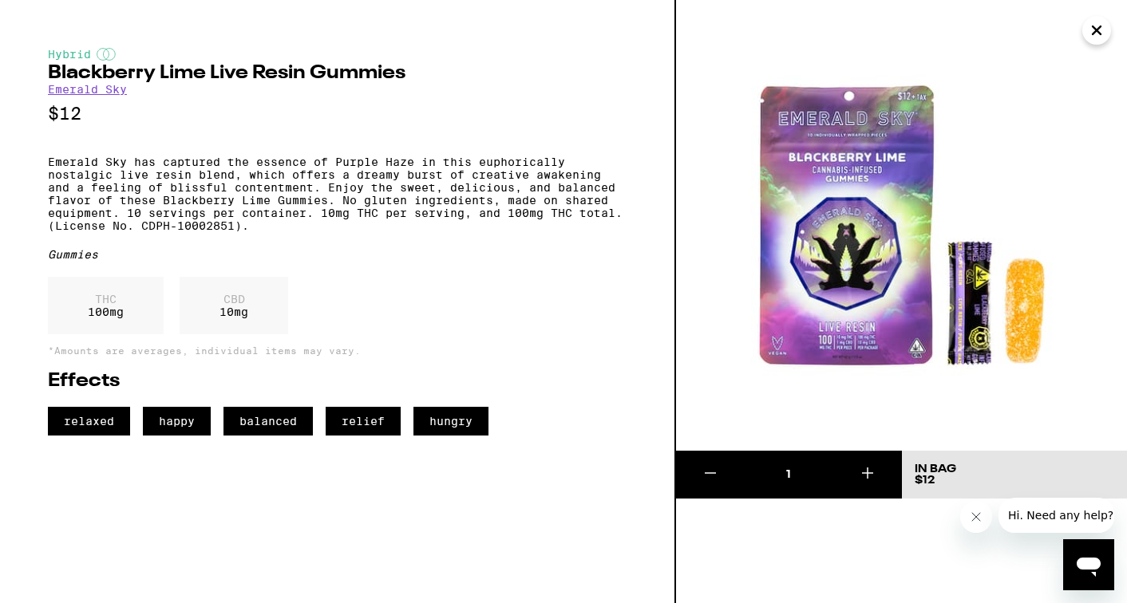
click at [1093, 27] on icon "Close" at bounding box center [1097, 30] width 8 height 8
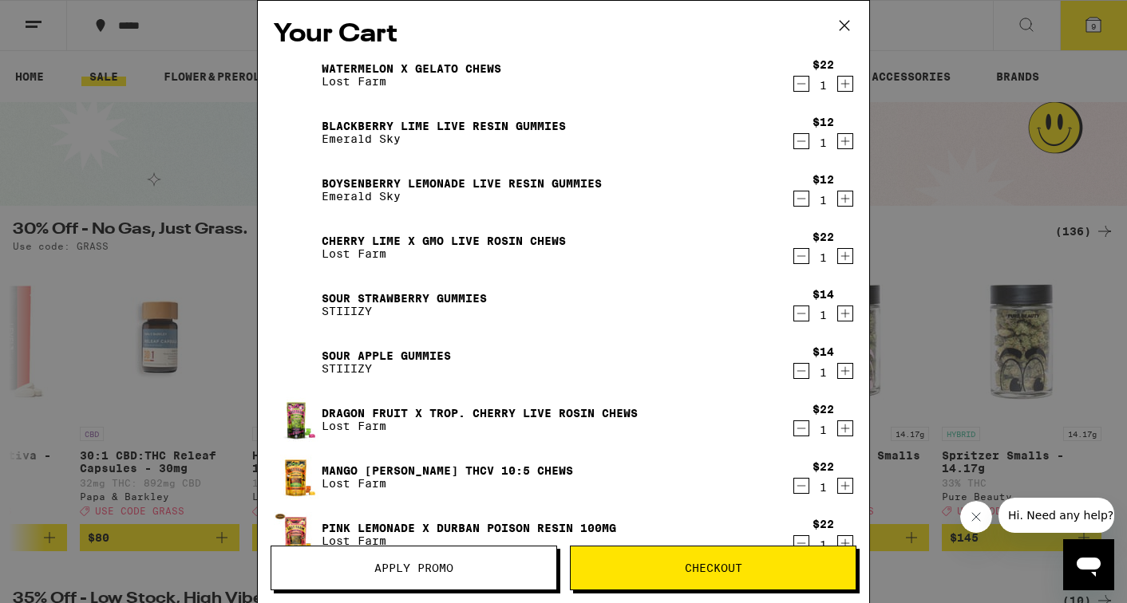
click at [502, 67] on div "Watermelon x Gelato Chews Lost Farm" at bounding box center [533, 75] width 518 height 45
click at [477, 69] on link "Watermelon x Gelato Chews" at bounding box center [412, 68] width 180 height 13
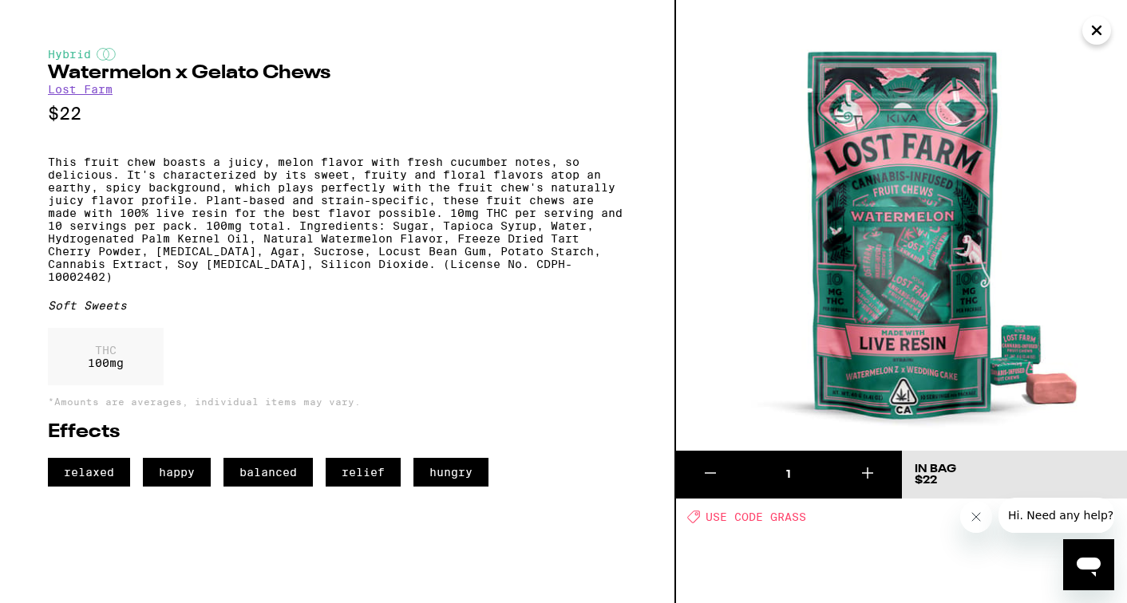
click at [1092, 30] on icon "Close" at bounding box center [1096, 30] width 19 height 24
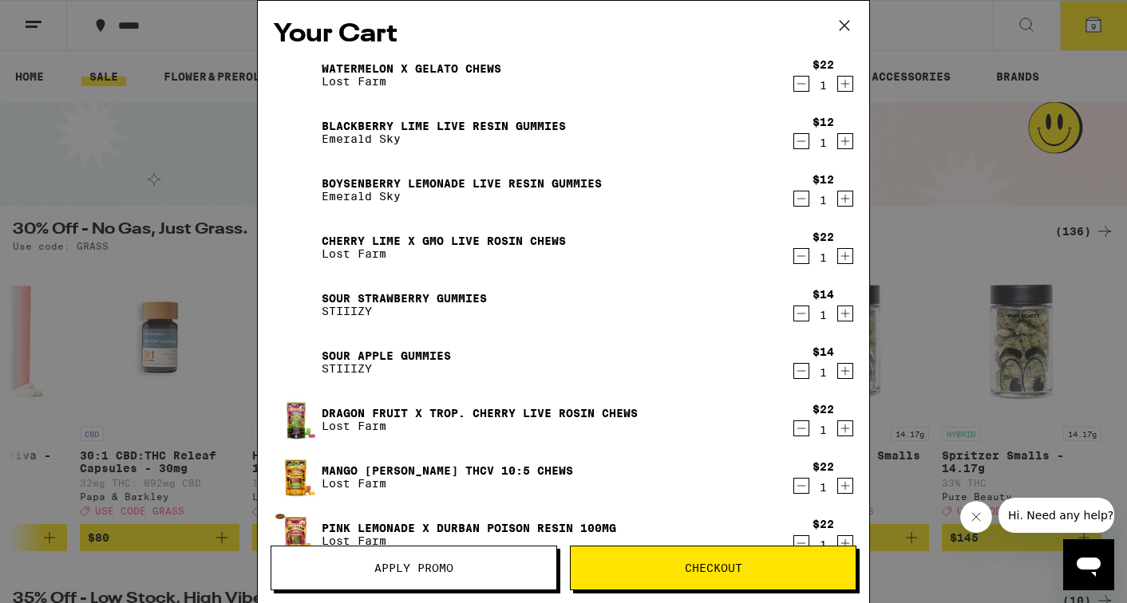
click at [445, 239] on link "Cherry Lime x GMO Live Rosin Chews" at bounding box center [444, 241] width 244 height 13
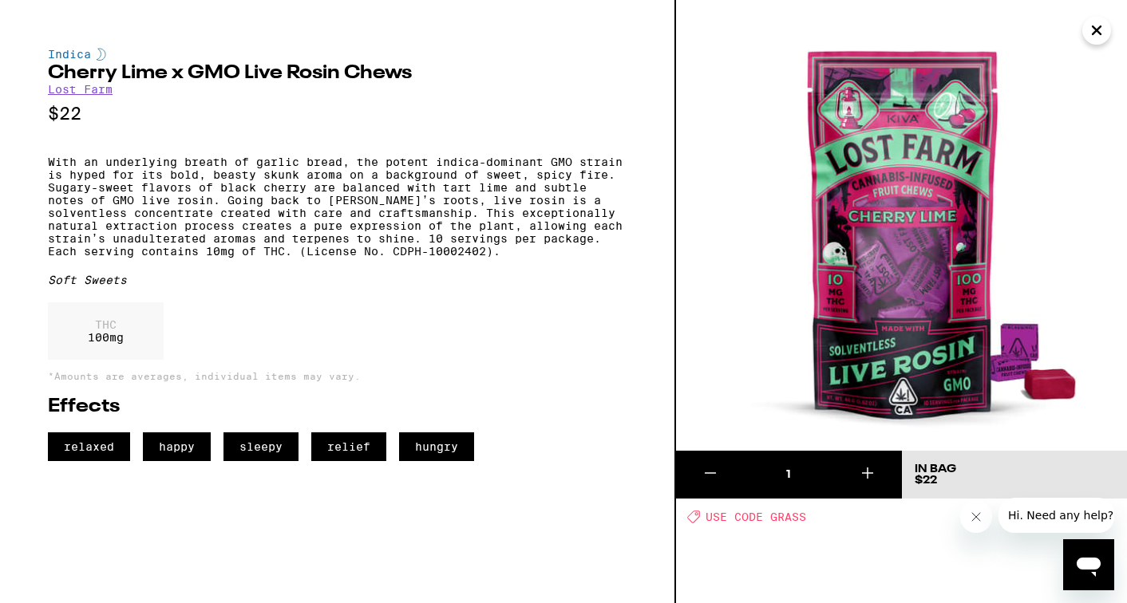
click at [1099, 17] on button "Close" at bounding box center [1096, 30] width 29 height 29
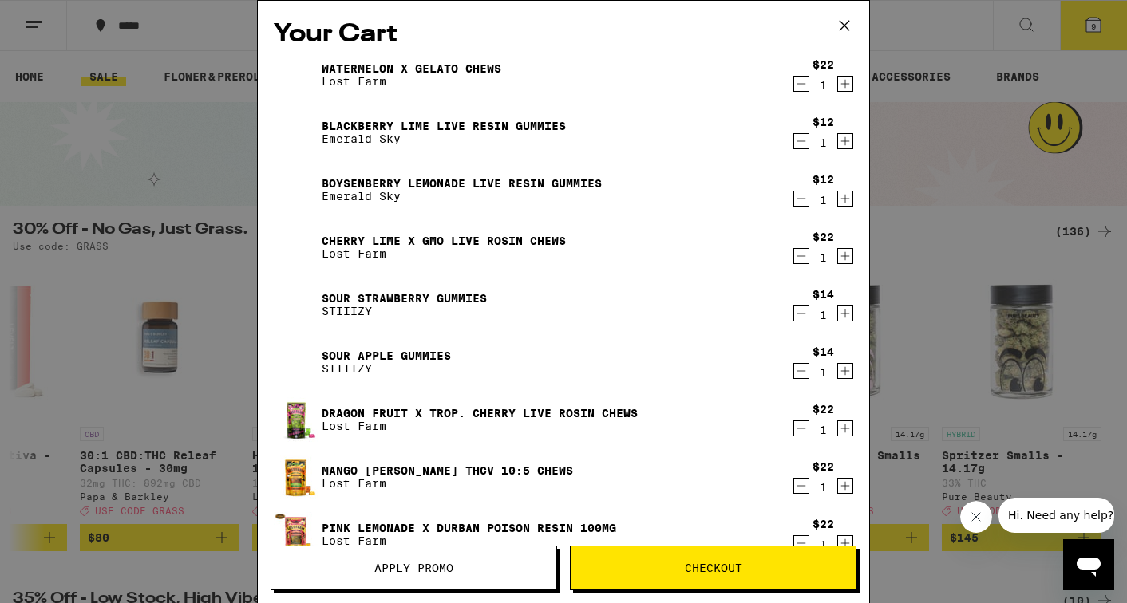
click at [805, 256] on icon "Decrement" at bounding box center [801, 256] width 14 height 19
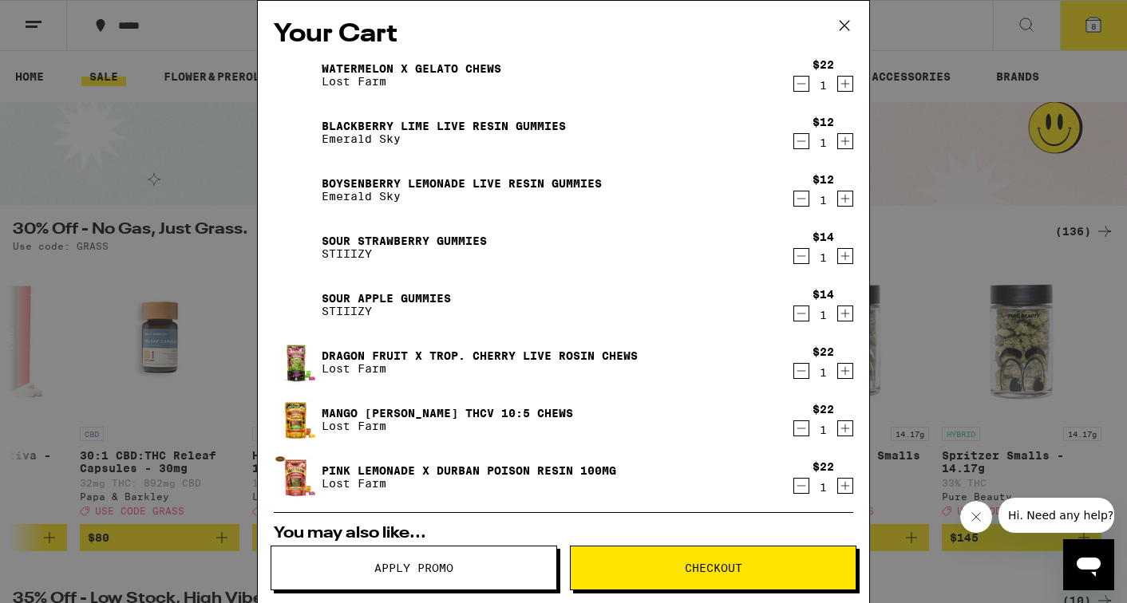
click at [431, 245] on link "Sour Strawberry Gummies" at bounding box center [404, 241] width 165 height 13
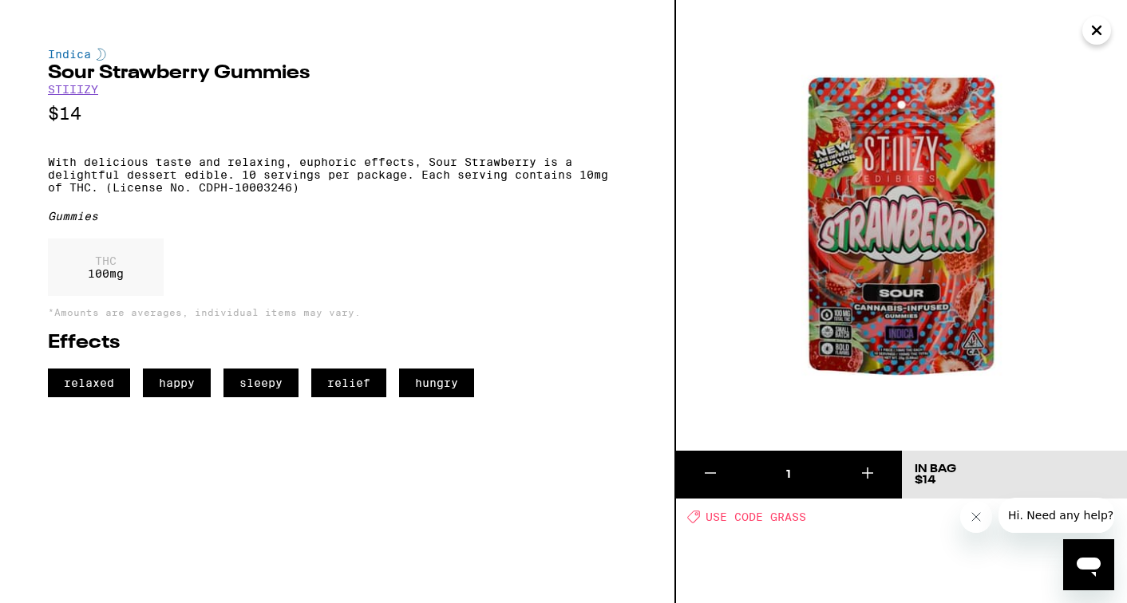
click at [1097, 34] on icon "Close" at bounding box center [1096, 30] width 19 height 24
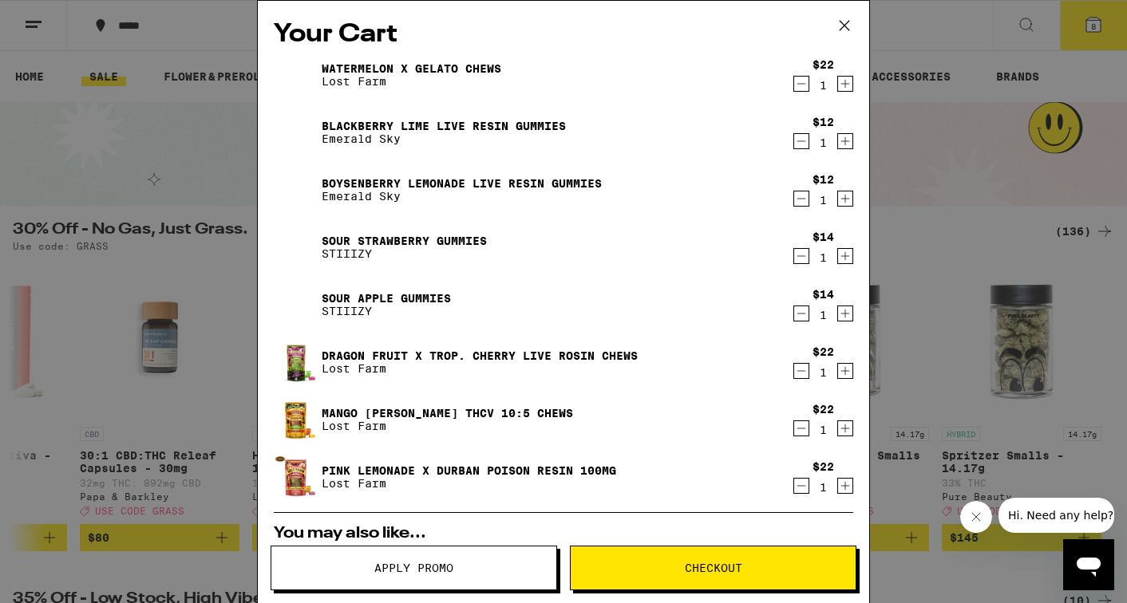
click at [803, 254] on icon "Decrement" at bounding box center [801, 256] width 14 height 19
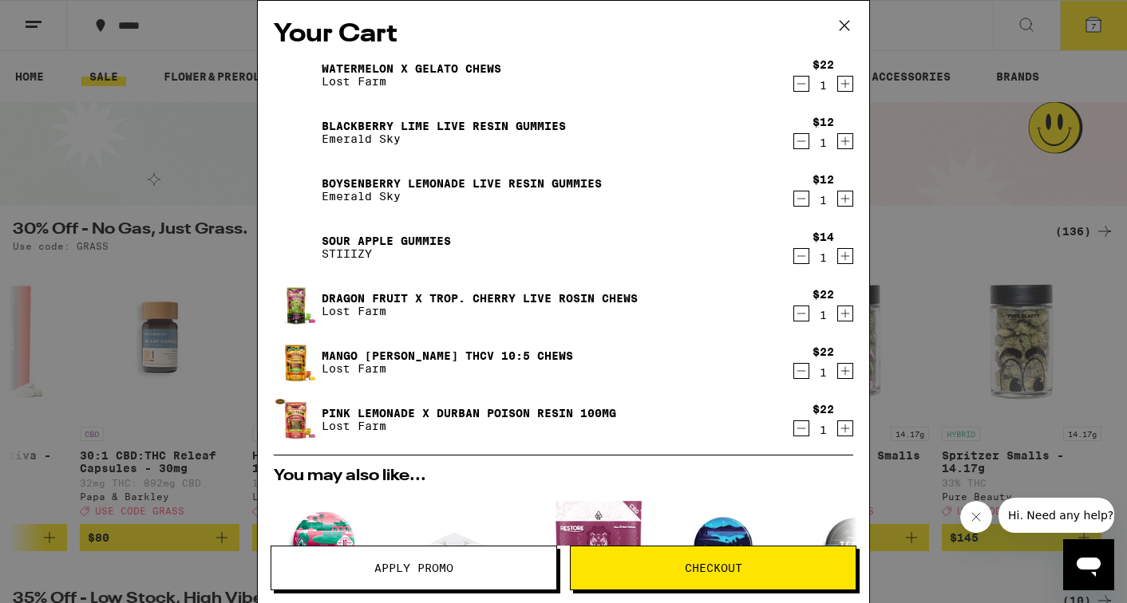
click at [403, 238] on link "Sour Apple Gummies" at bounding box center [386, 241] width 129 height 13
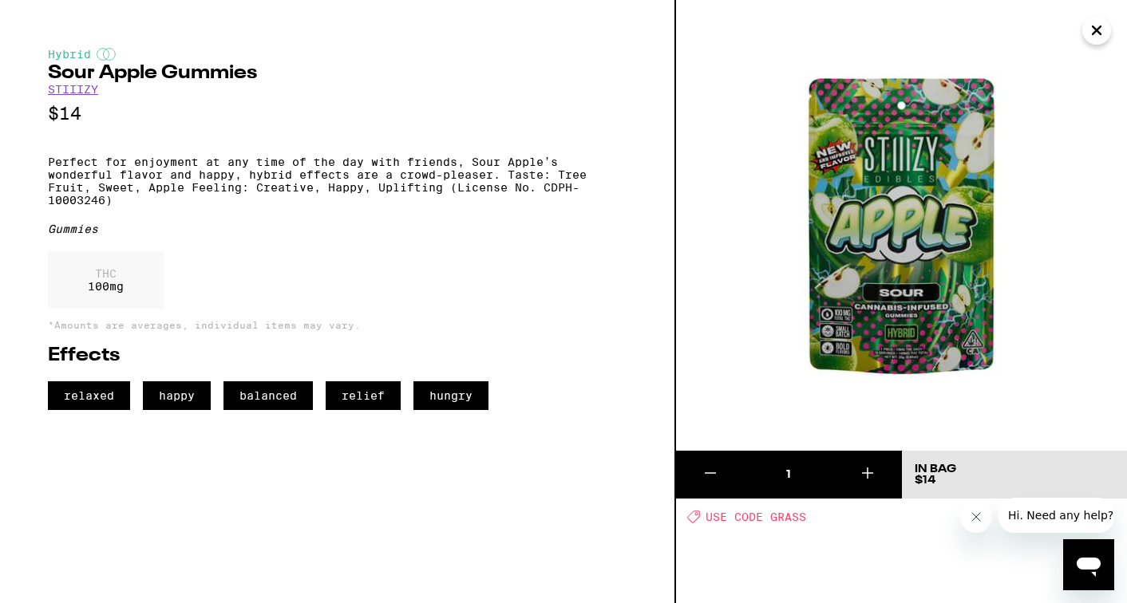
click at [1098, 33] on icon "Close" at bounding box center [1097, 30] width 8 height 8
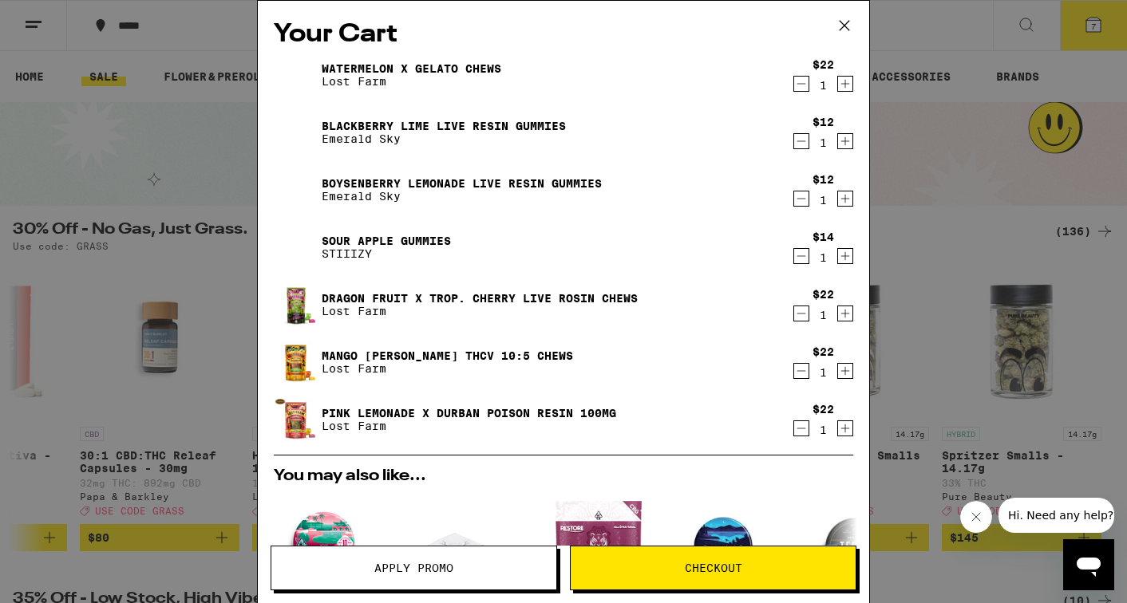
click at [429, 296] on link "Dragon Fruit x Trop. Cherry Live Rosin Chews" at bounding box center [480, 298] width 316 height 13
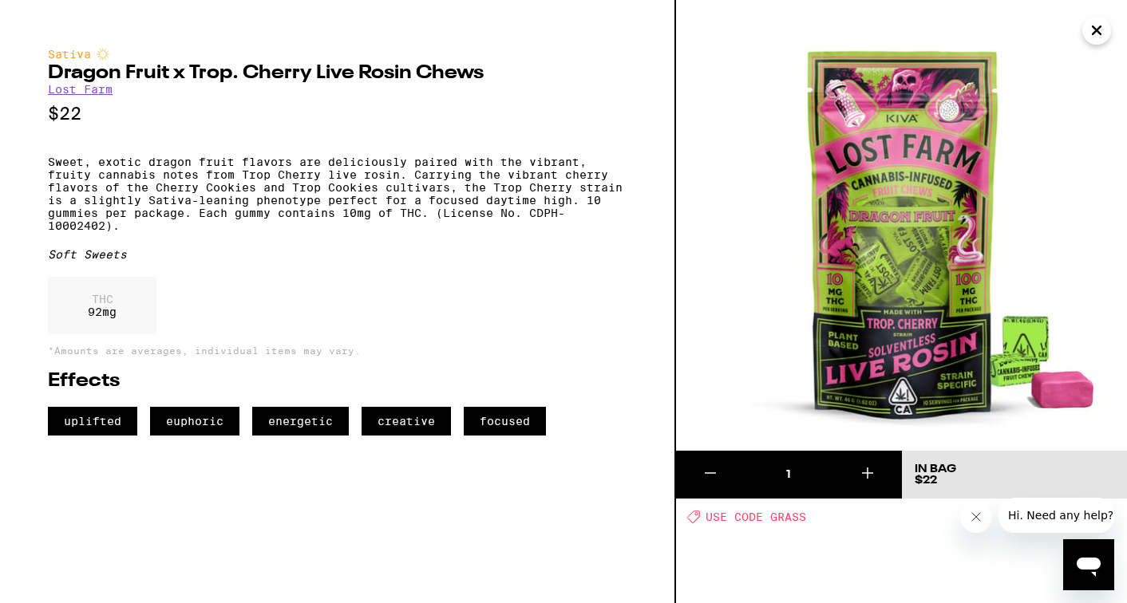
click at [1098, 27] on icon "Close" at bounding box center [1097, 30] width 8 height 8
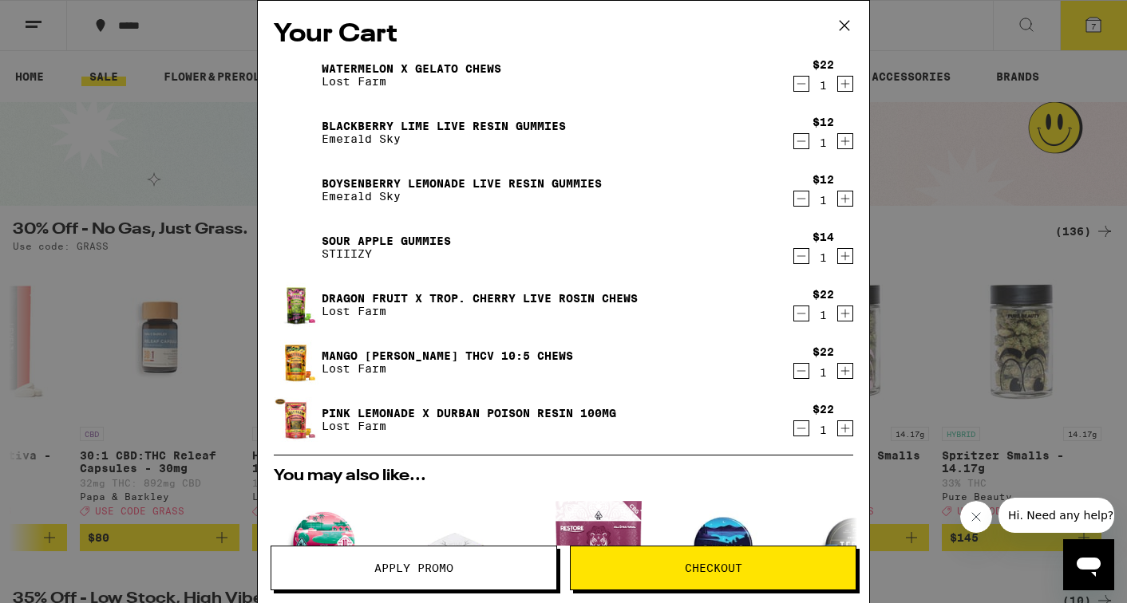
click at [474, 350] on link "Mango [PERSON_NAME] THCv 10:5 Chews" at bounding box center [447, 356] width 251 height 13
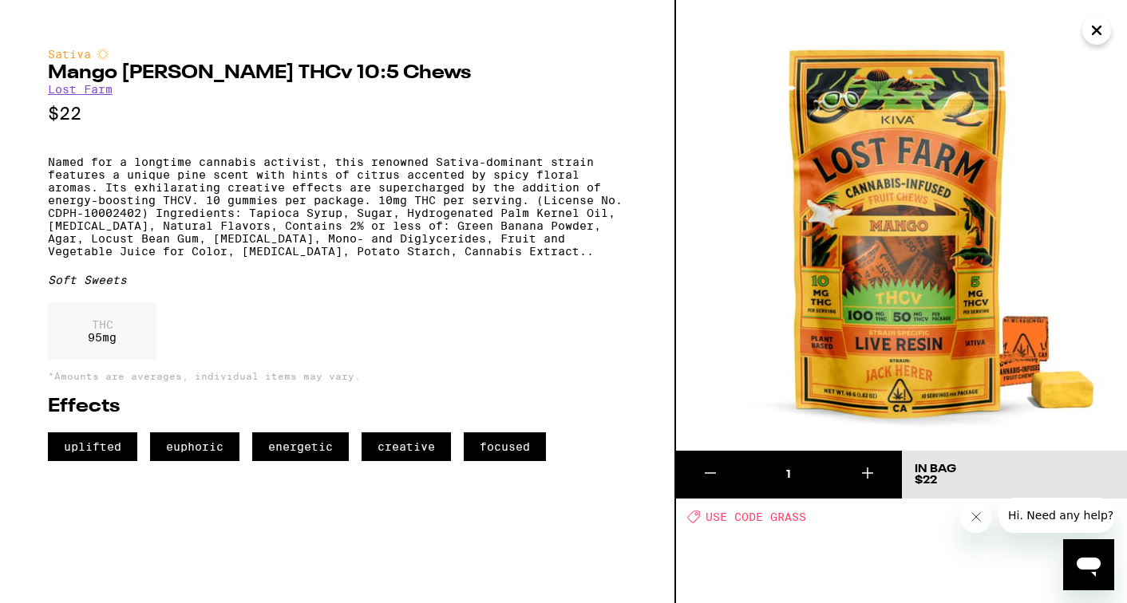
click at [1095, 31] on icon "Close" at bounding box center [1097, 30] width 8 height 8
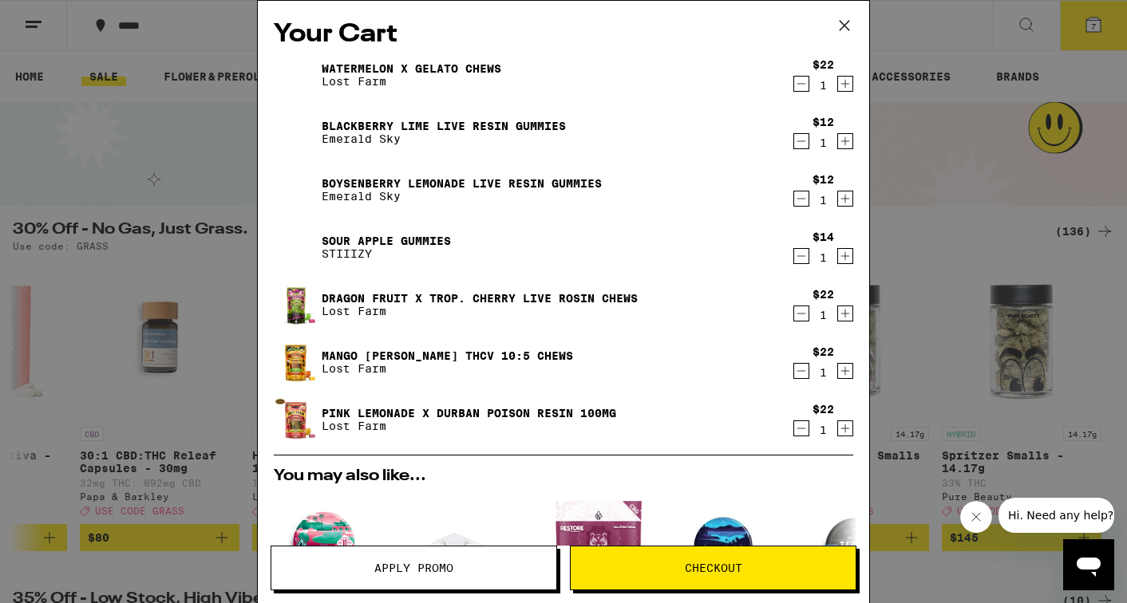
click at [497, 411] on link "Pink Lemonade x Durban Poison Resin 100mg" at bounding box center [469, 413] width 295 height 13
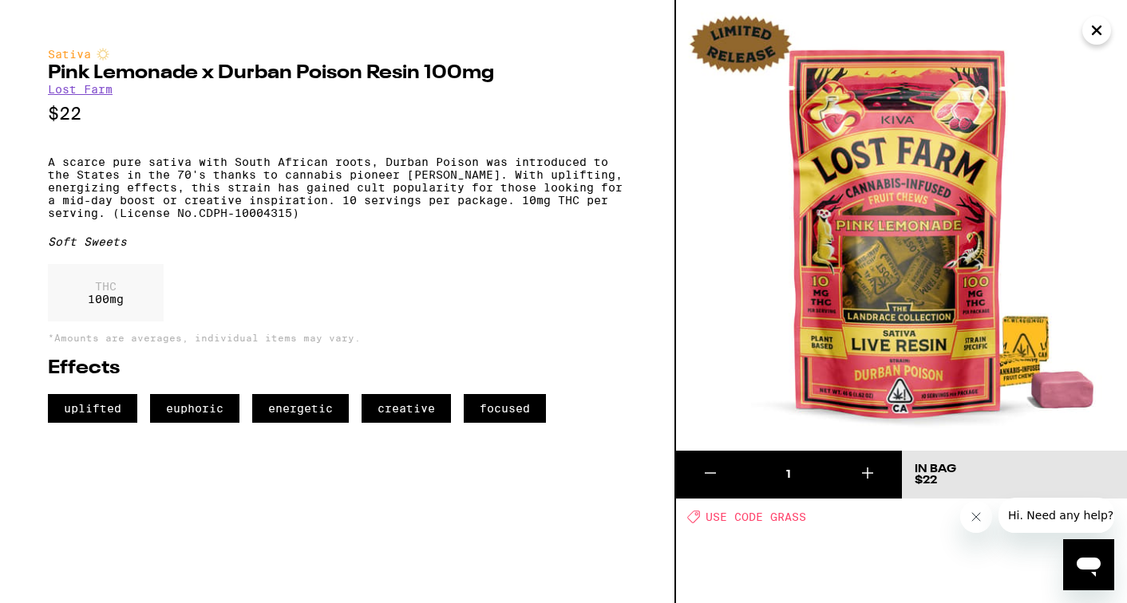
click at [1093, 35] on icon "Close" at bounding box center [1096, 30] width 19 height 24
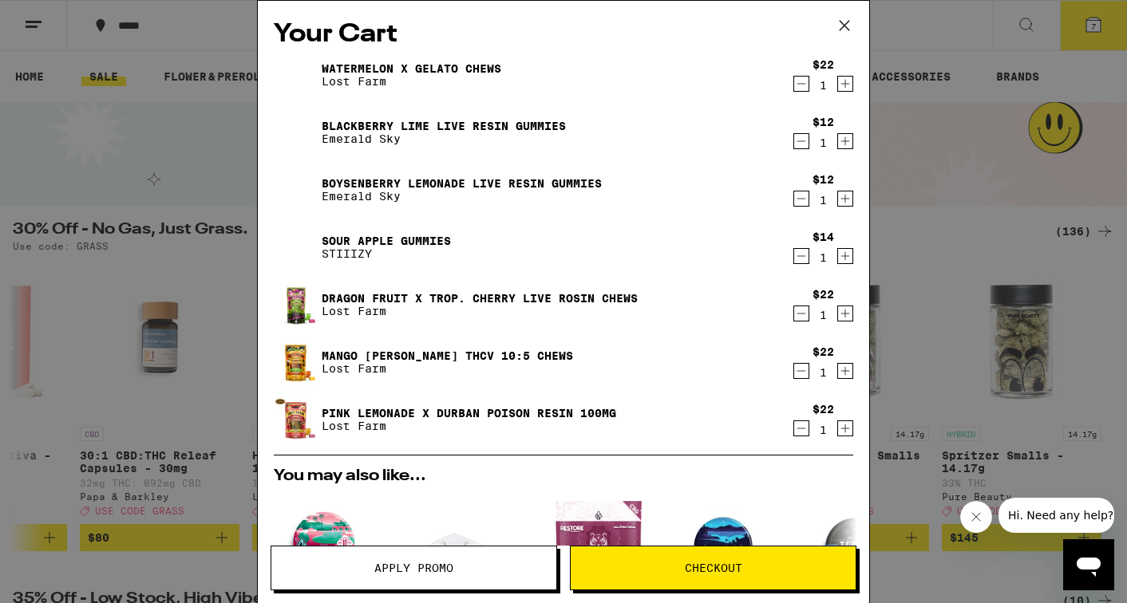
click at [798, 145] on icon "Decrement" at bounding box center [801, 141] width 14 height 19
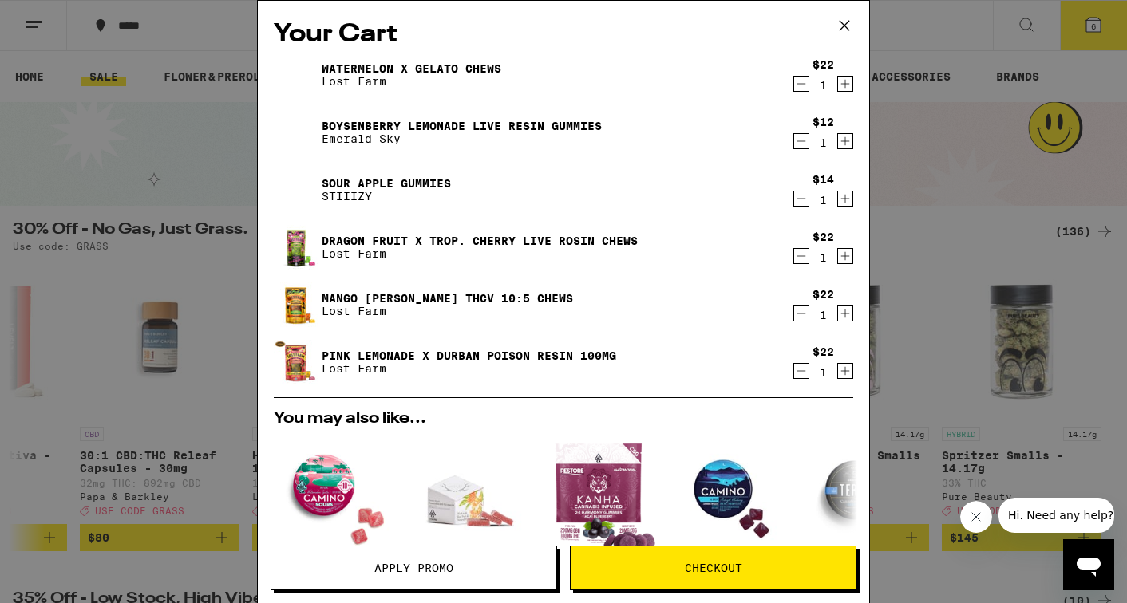
click at [798, 145] on icon "Decrement" at bounding box center [801, 141] width 14 height 19
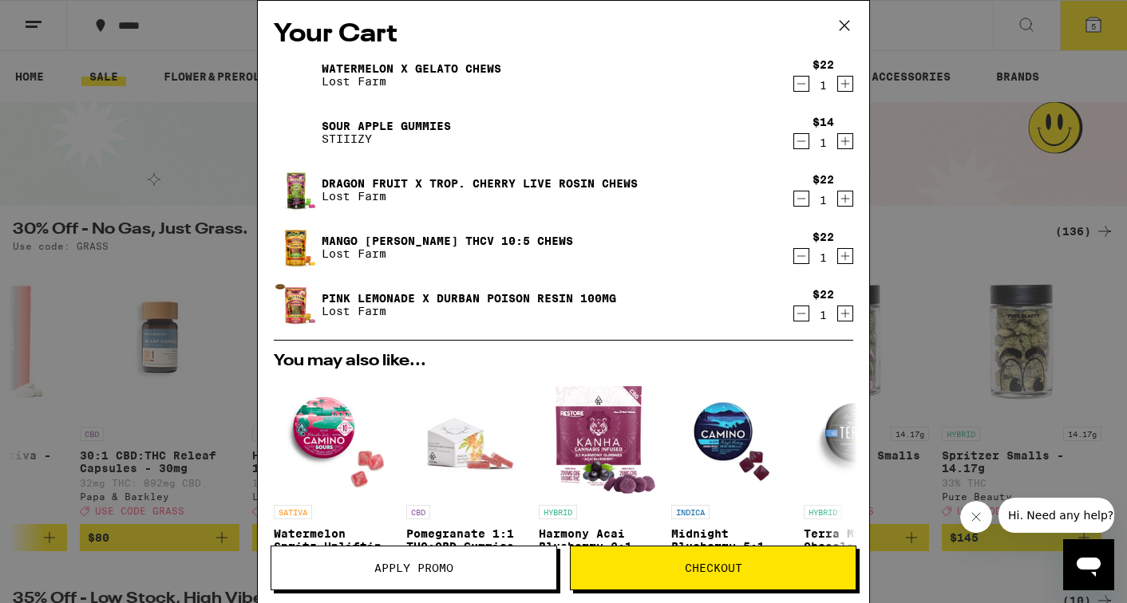
click at [797, 140] on icon "Decrement" at bounding box center [801, 141] width 14 height 19
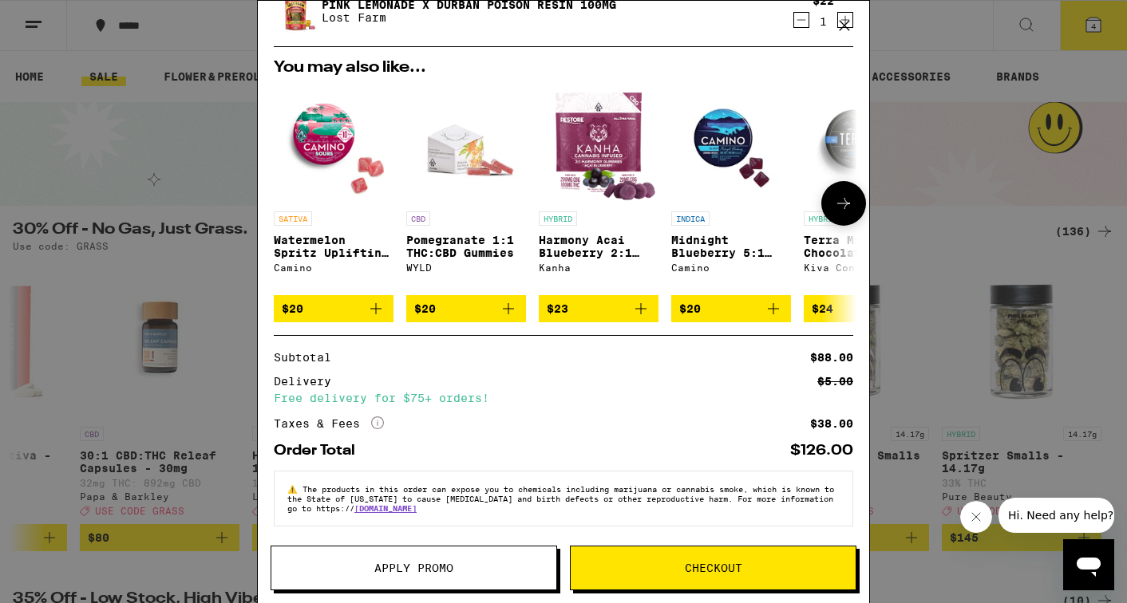
scroll to position [247, 0]
